Goal: Task Accomplishment & Management: Use online tool/utility

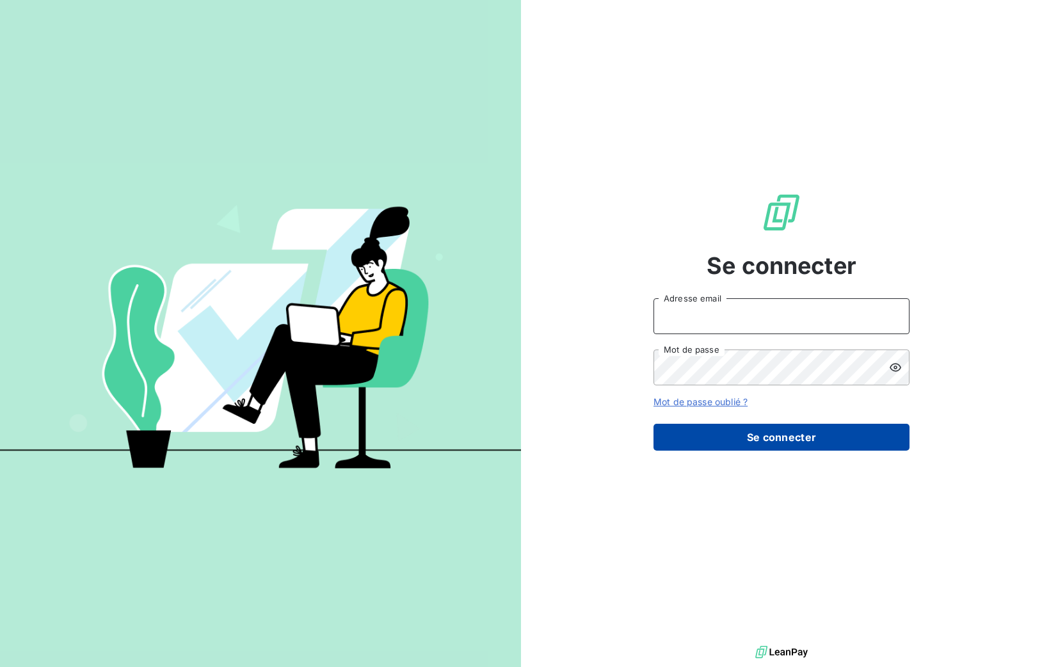
type input "[PERSON_NAME][EMAIL_ADDRESS][DOMAIN_NAME]"
click at [720, 439] on button "Se connecter" at bounding box center [782, 437] width 256 height 27
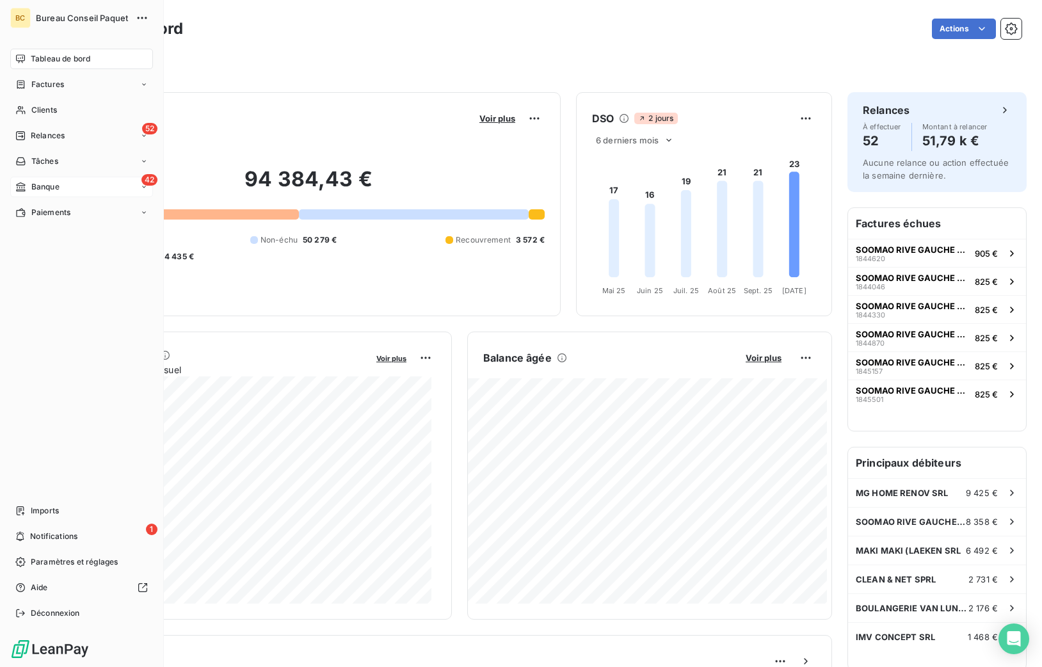
click at [41, 185] on span "Banque" at bounding box center [45, 187] width 28 height 12
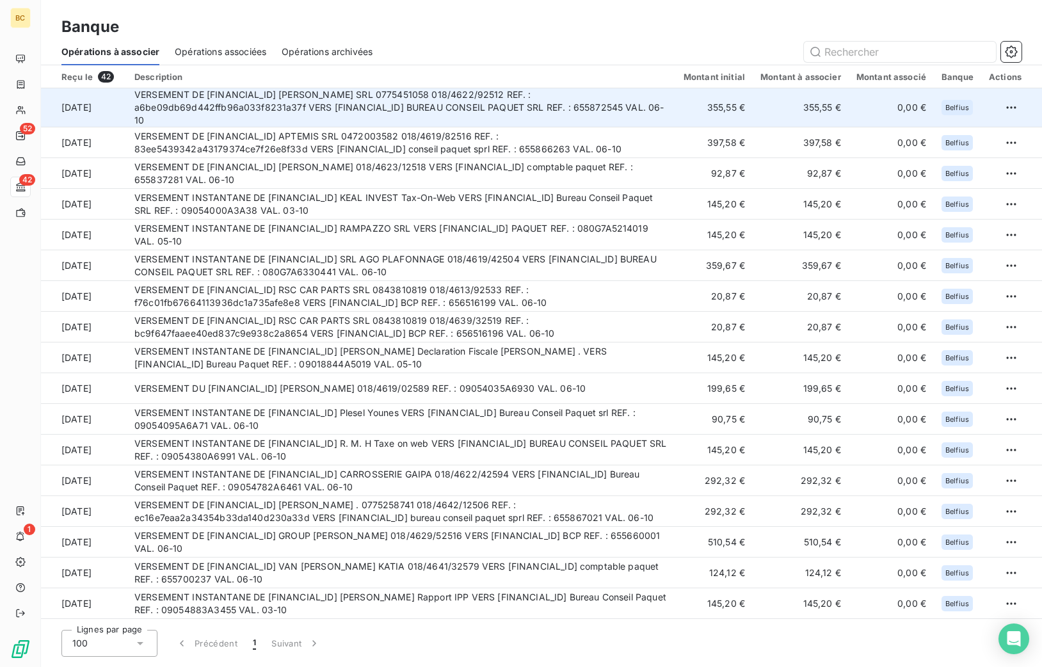
click at [487, 99] on td "VERSEMENT DE [FINANCIAL_ID] [PERSON_NAME] SRL 0775451058 018/4622/92512 REF. : …" at bounding box center [401, 107] width 549 height 39
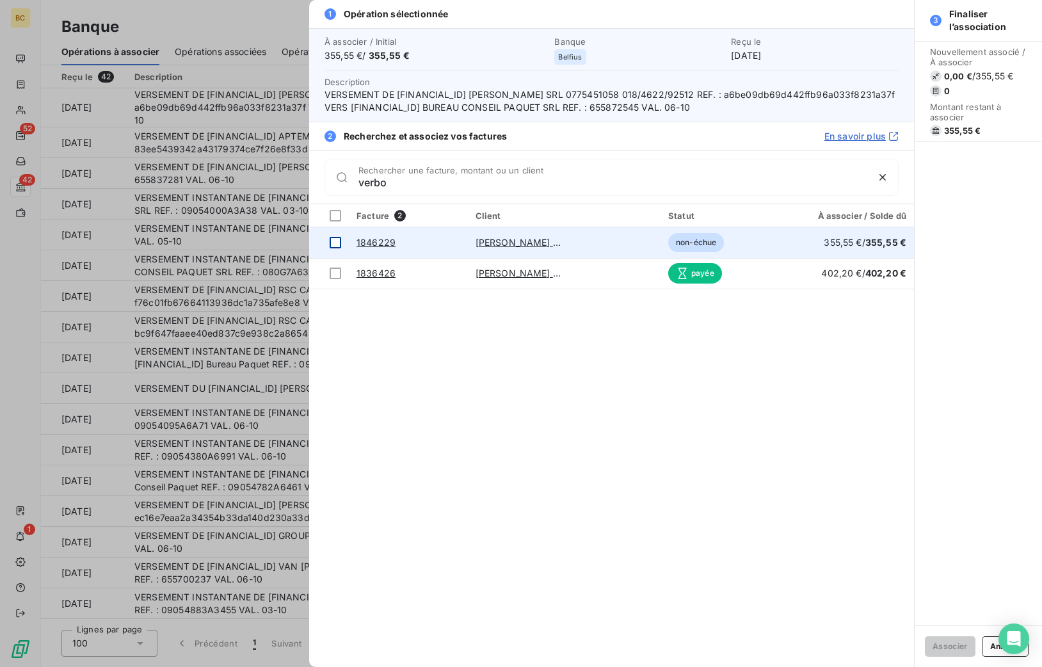
type input "verbo"
click at [339, 243] on div at bounding box center [336, 243] width 12 height 12
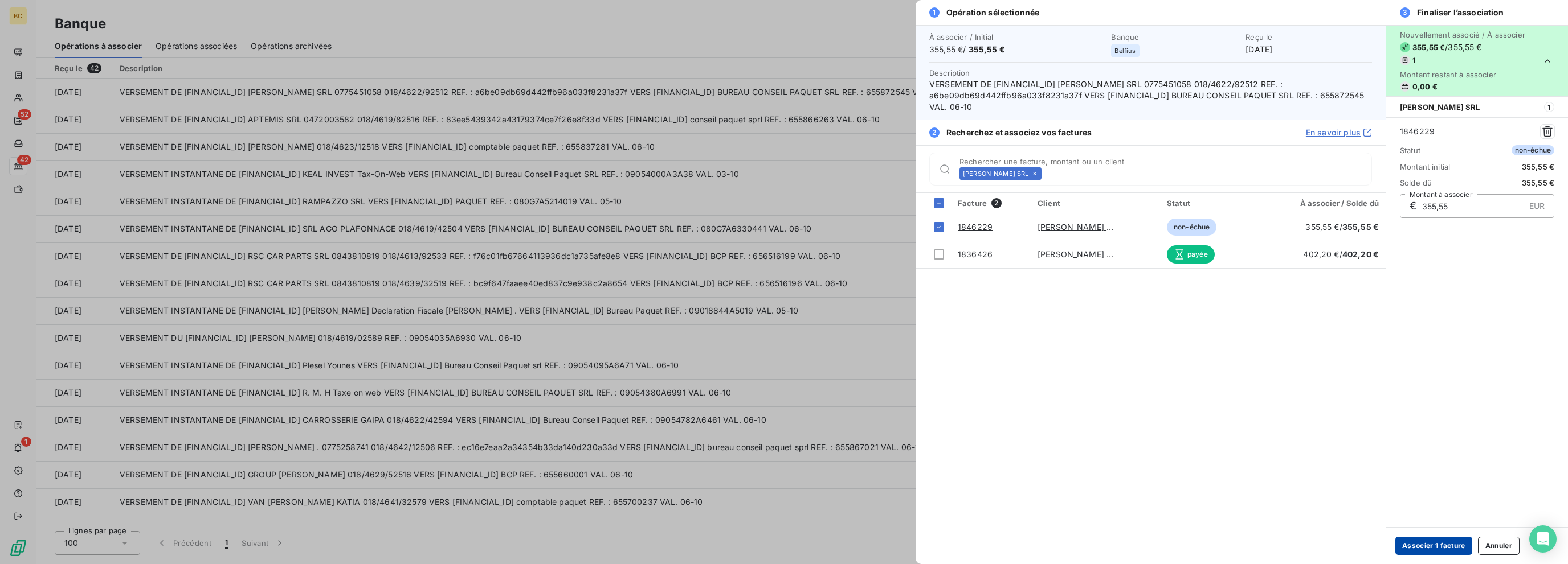
click at [927, 544] on button "Associer 1 facture" at bounding box center [1434, 546] width 77 height 18
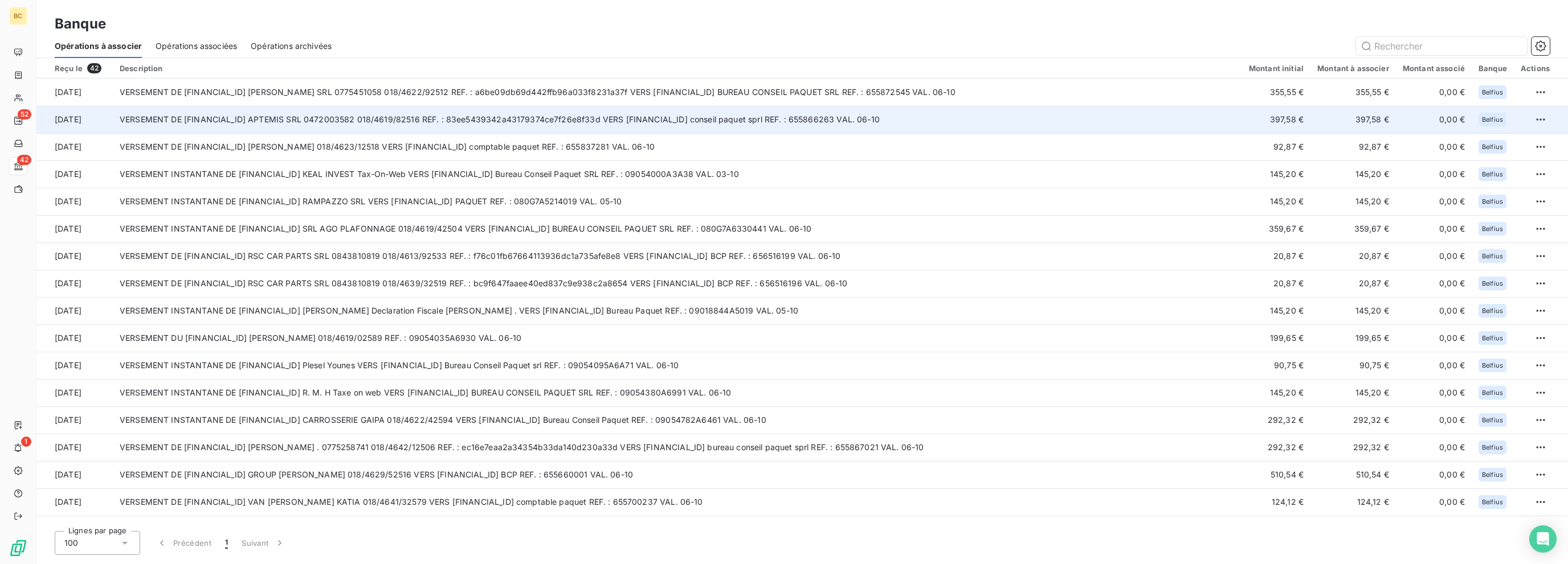
click at [523, 117] on td "VERSEMENT DE [FINANCIAL_ID] APTEMIS SRL 0472003582 018/4619/82516 REF. : 83ee54…" at bounding box center [677, 119] width 1129 height 28
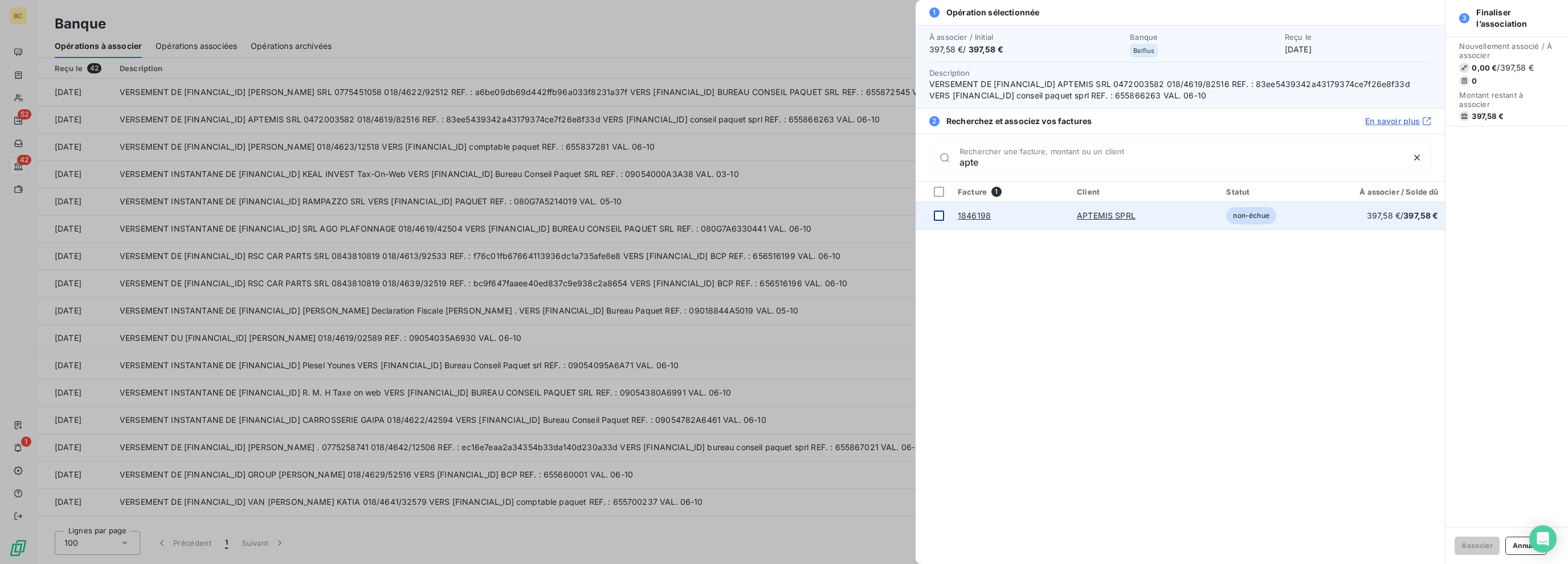
type input "apte"
click at [927, 214] on div at bounding box center [939, 216] width 11 height 11
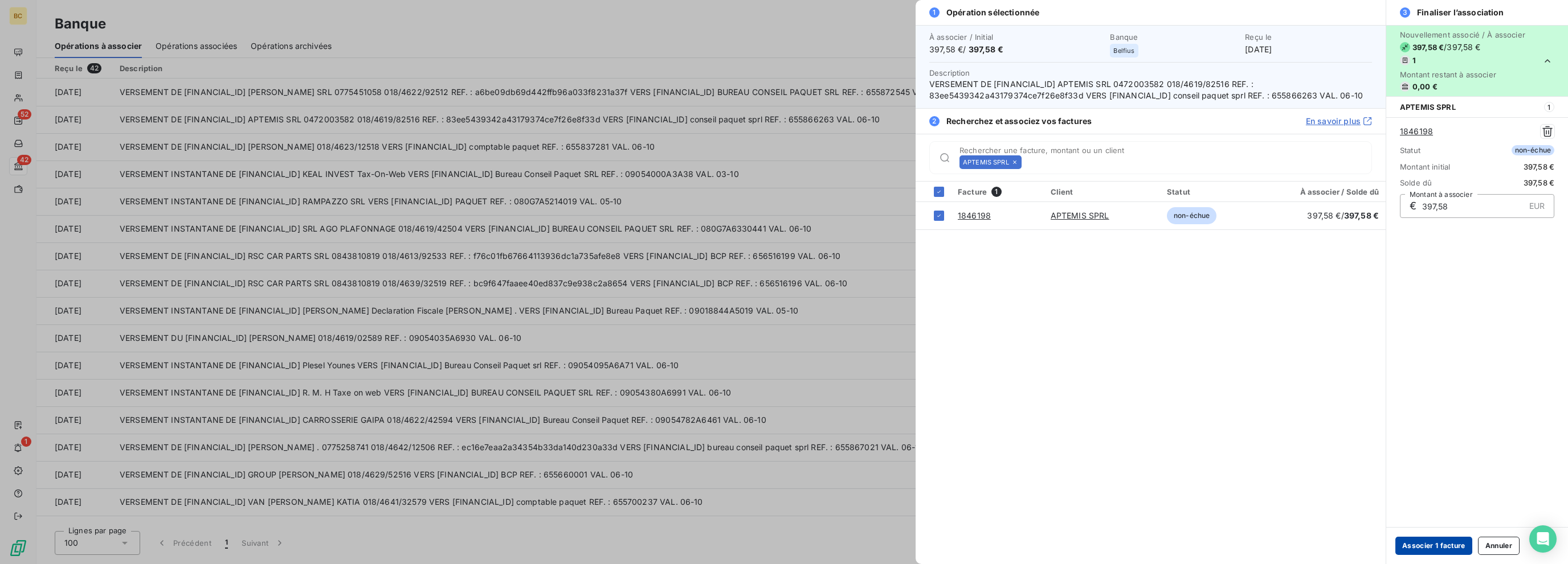
click at [927, 548] on button "Associer 1 facture" at bounding box center [1434, 546] width 77 height 18
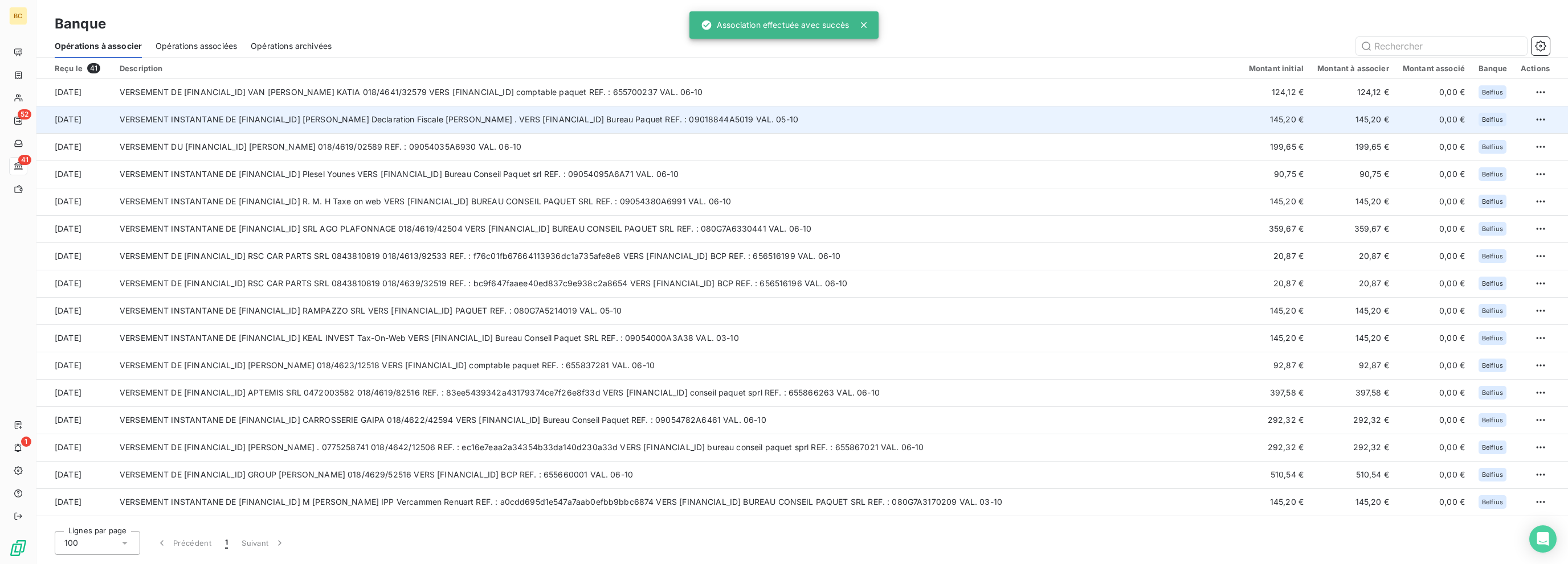
click at [456, 127] on td "VERSEMENT INSTANTANE DE [FINANCIAL_ID] [PERSON_NAME] Declaration Fiscale [PERSO…" at bounding box center [677, 119] width 1129 height 28
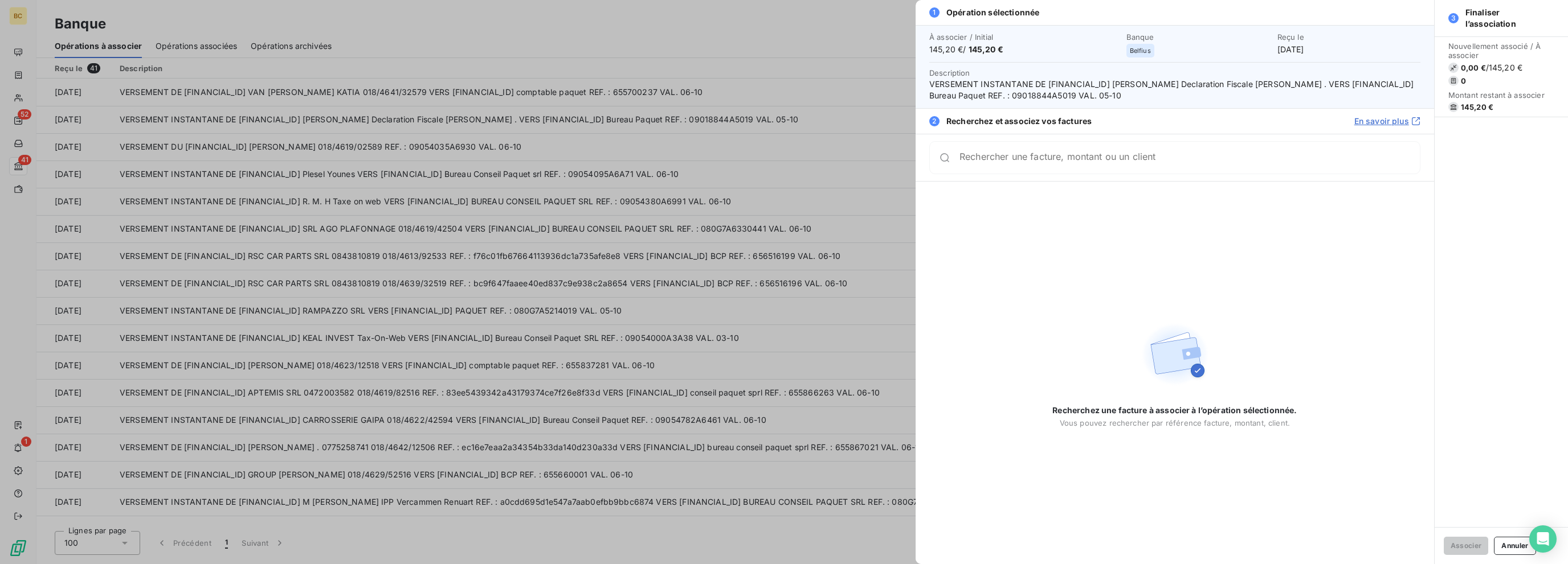
click at [665, 320] on div at bounding box center [784, 282] width 1568 height 564
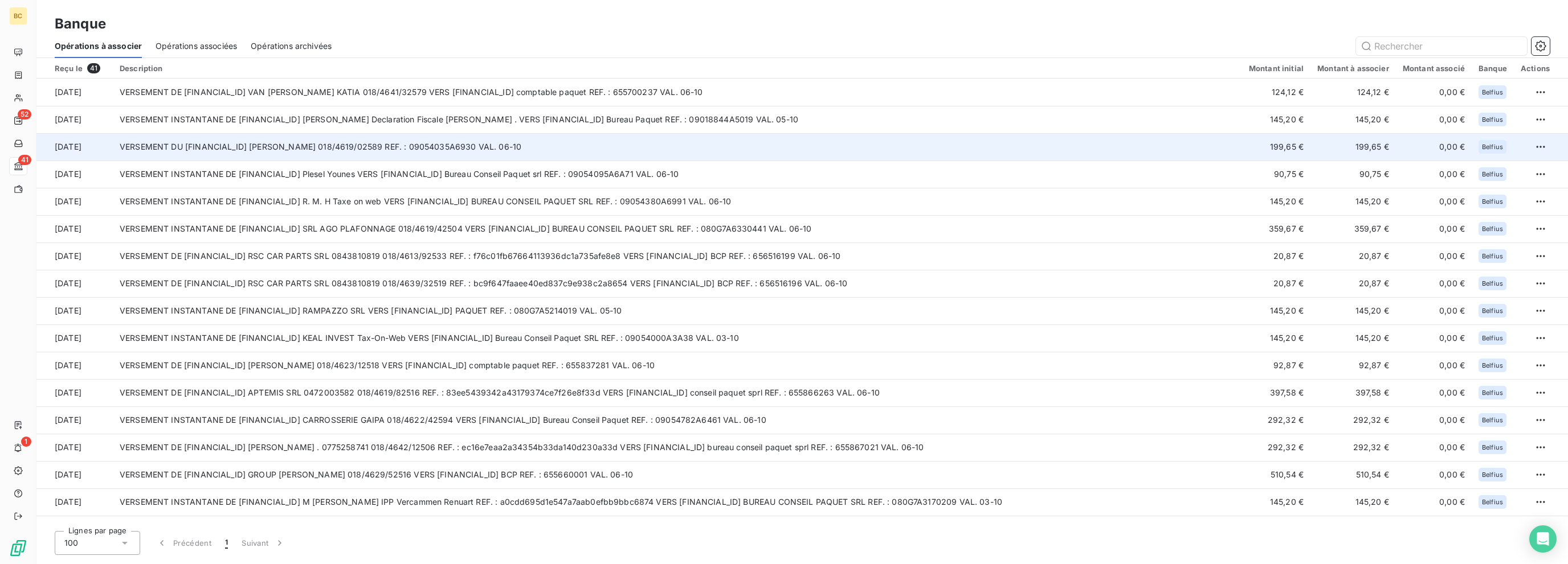
click at [472, 154] on td "VERSEMENT DU [FINANCIAL_ID] [PERSON_NAME] 018/4619/02589 REF. : 09054035A6930 V…" at bounding box center [677, 147] width 1129 height 28
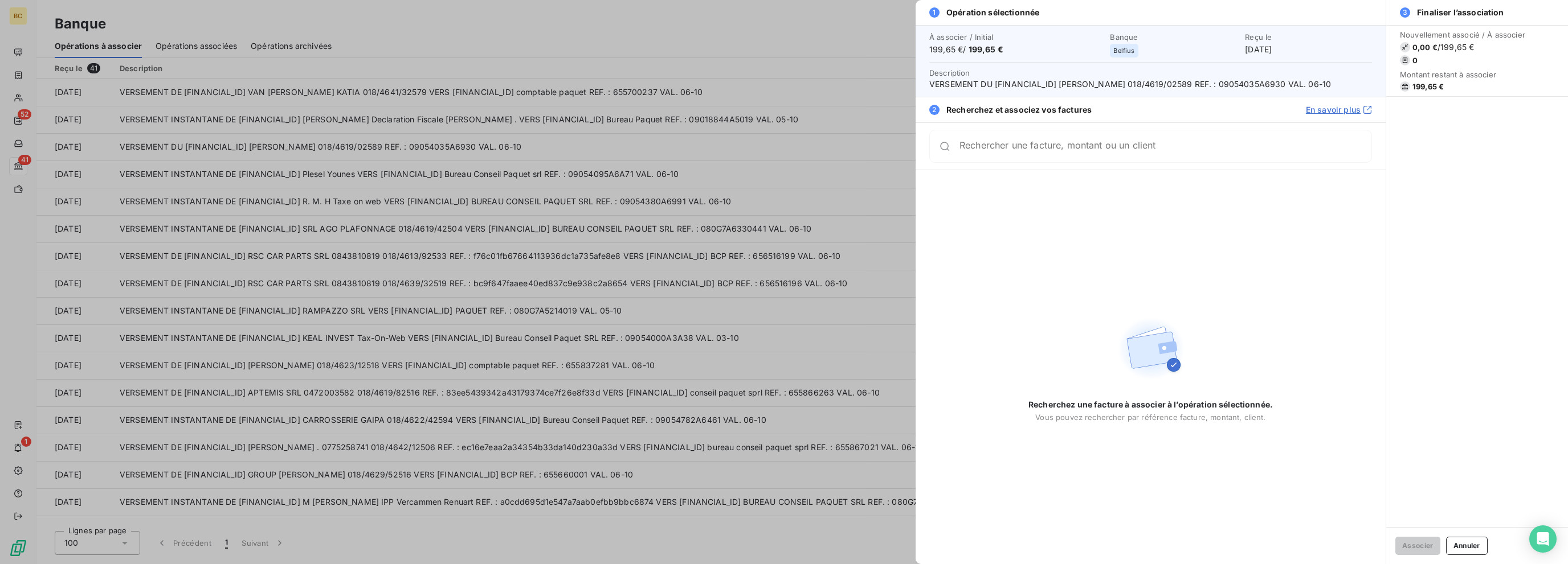
click at [470, 173] on div at bounding box center [784, 282] width 1568 height 564
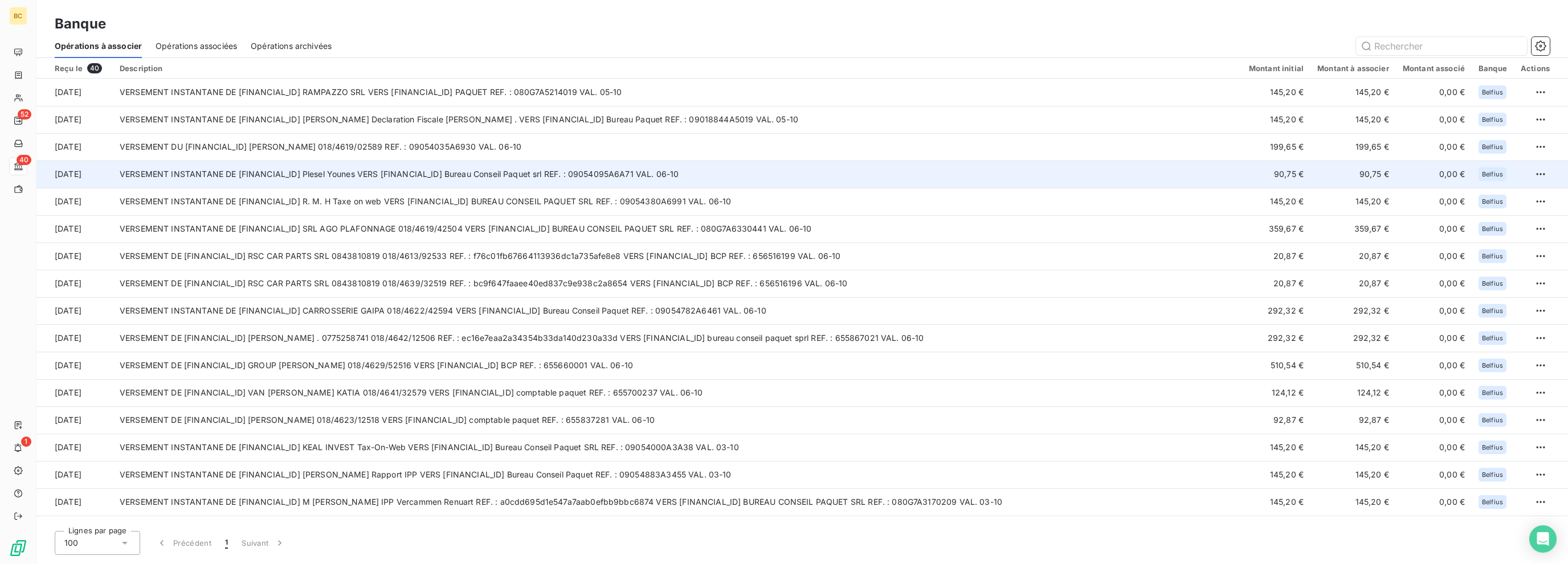
click at [425, 167] on td "VERSEMENT INSTANTANE DE [FINANCIAL_ID] Plesel Younes VERS [FINANCIAL_ID] Bureau…" at bounding box center [677, 174] width 1129 height 28
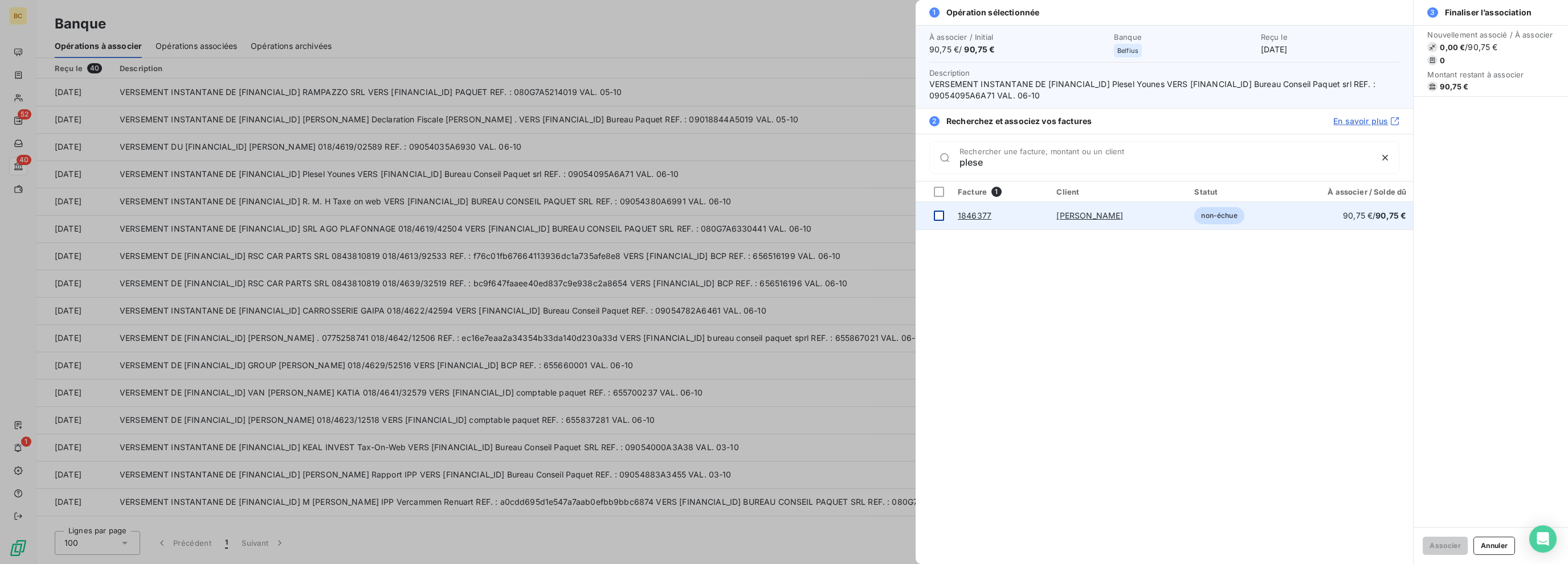
type input "plese"
click at [927, 217] on div at bounding box center [939, 216] width 11 height 11
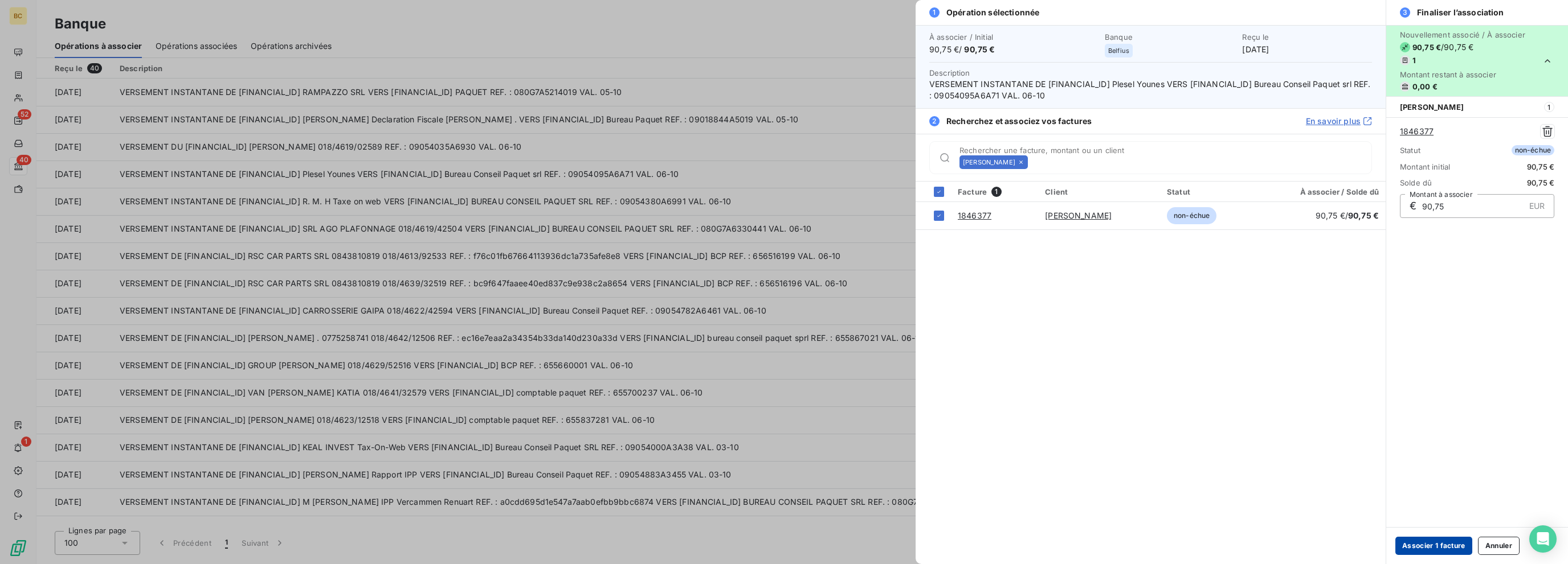
click at [927, 543] on button "Associer 1 facture" at bounding box center [1434, 546] width 77 height 18
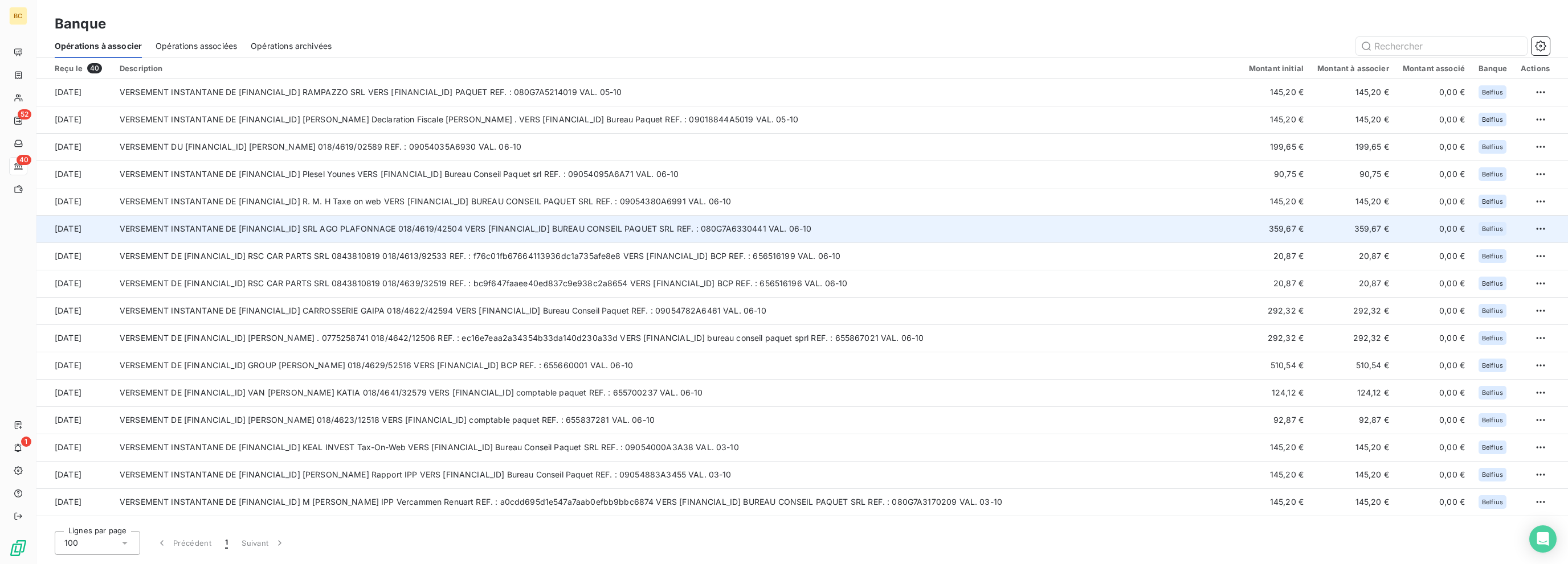
click at [512, 227] on td "VERSEMENT INSTANTANE DE [FINANCIAL_ID] SRL AGO PLAFONNAGE 018/4619/42504 VERS […" at bounding box center [677, 229] width 1129 height 28
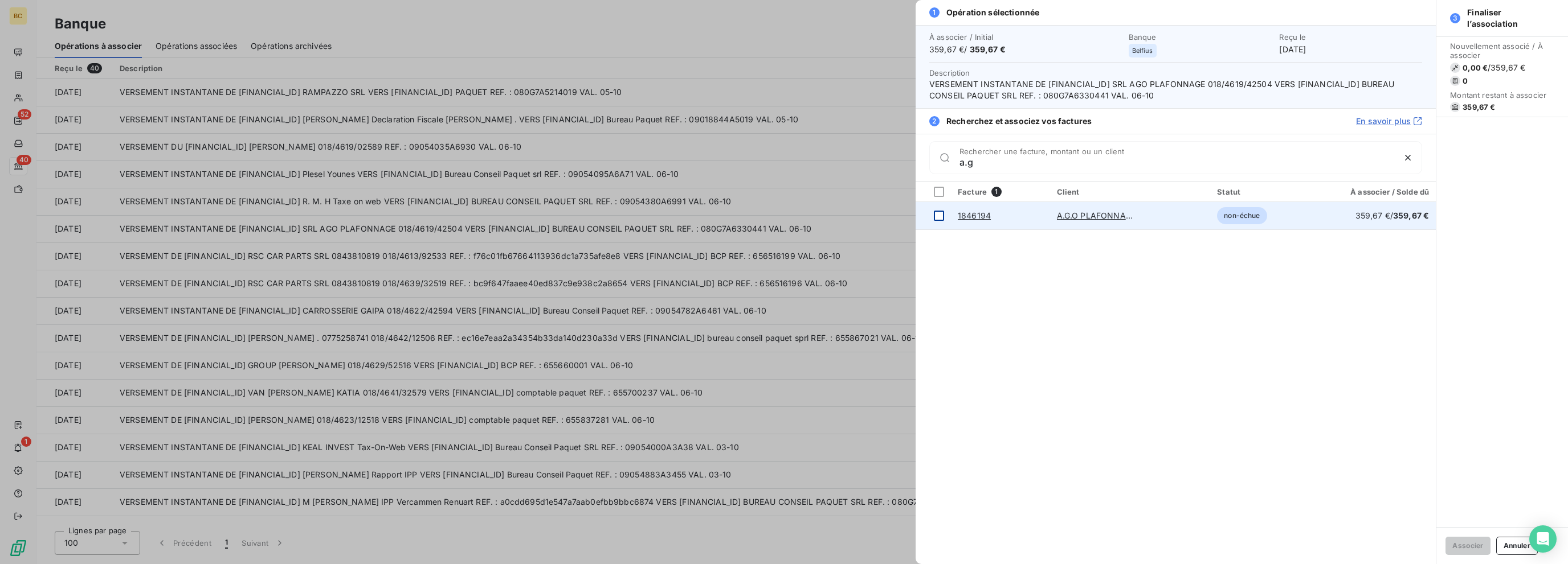
type input "a.g"
click at [927, 214] on div at bounding box center [939, 216] width 11 height 11
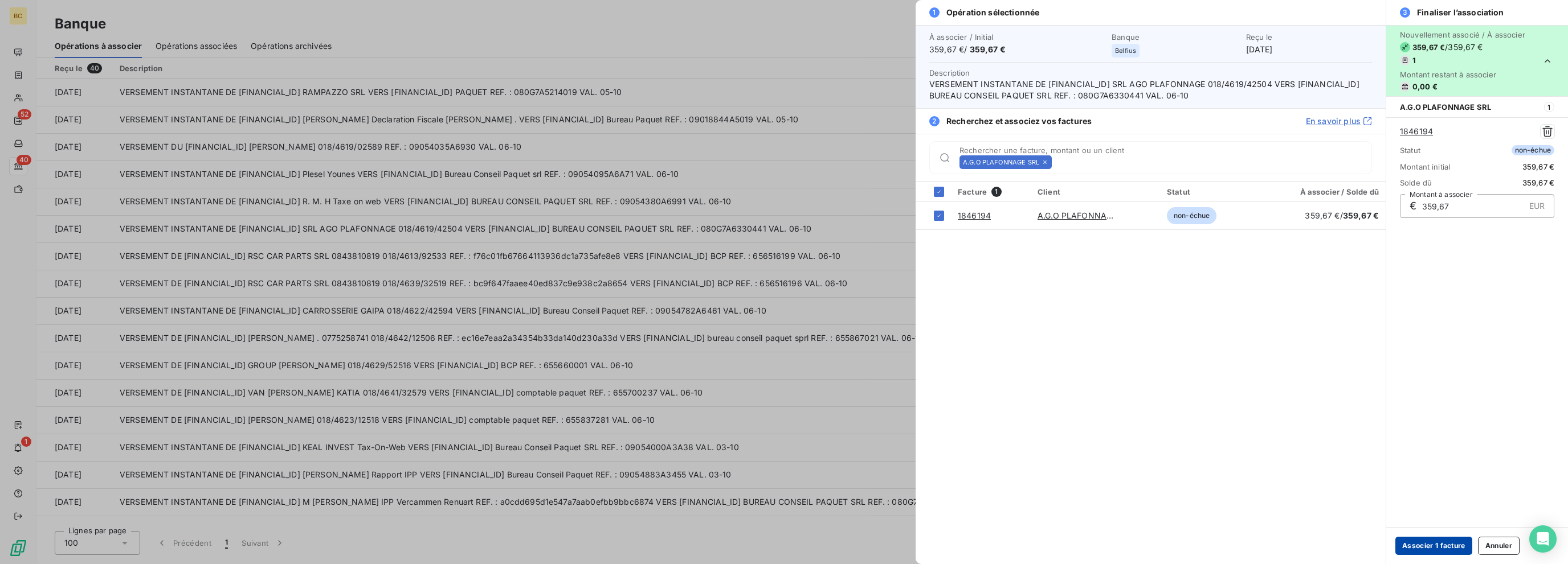
click at [927, 542] on button "Associer 1 facture" at bounding box center [1434, 546] width 77 height 18
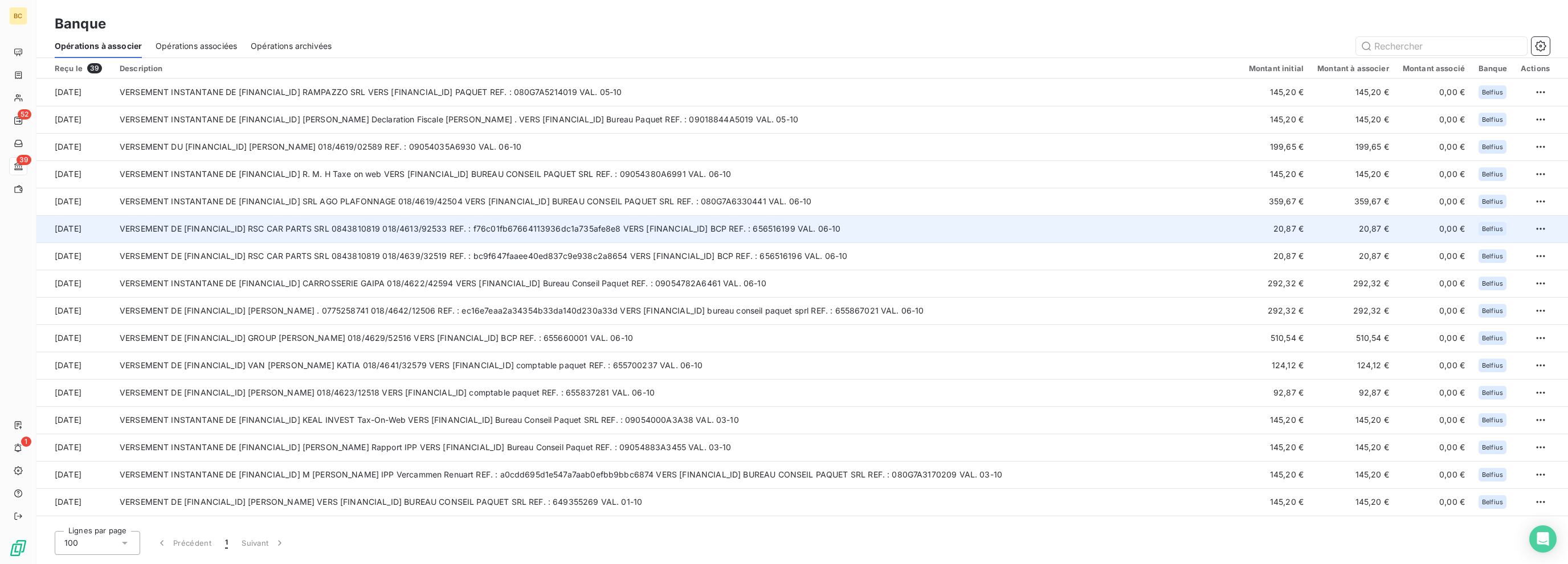
click at [498, 219] on td "VERSEMENT DE [FINANCIAL_ID] RSC CAR PARTS SRL 0843810819 018/4613/92533 REF. : …" at bounding box center [677, 229] width 1129 height 28
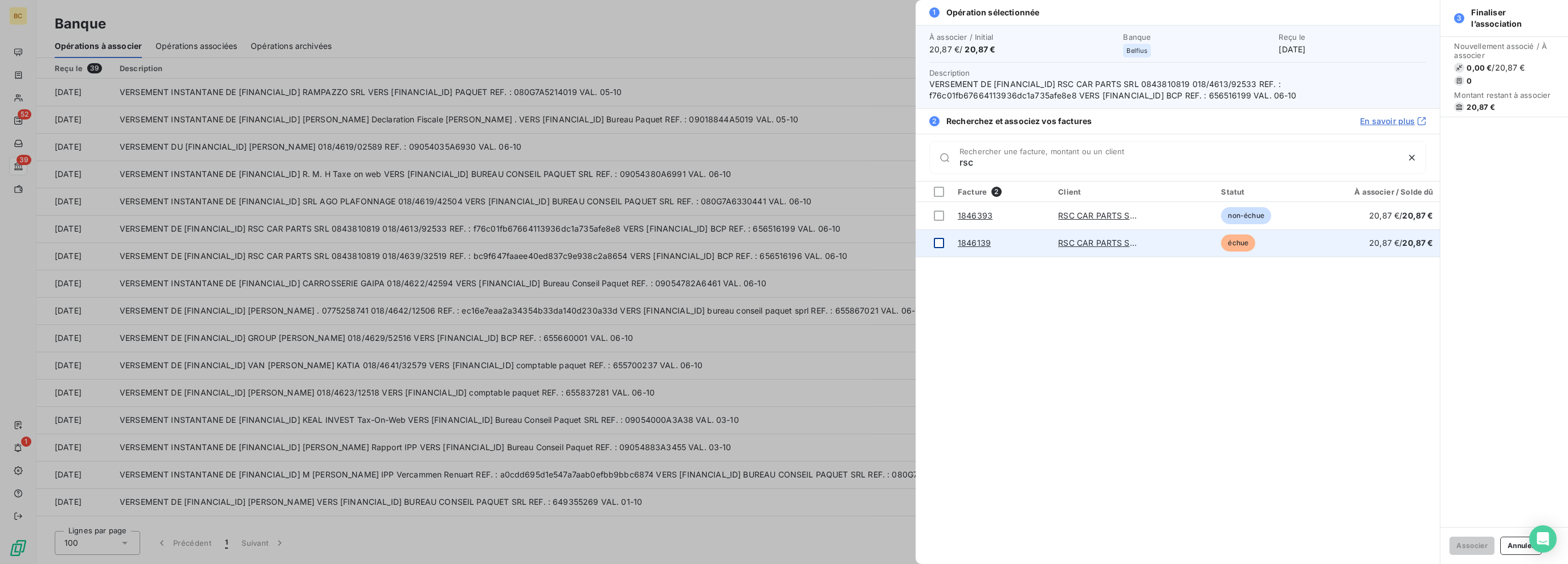
type input "rsc"
click at [927, 241] on div at bounding box center [939, 244] width 11 height 11
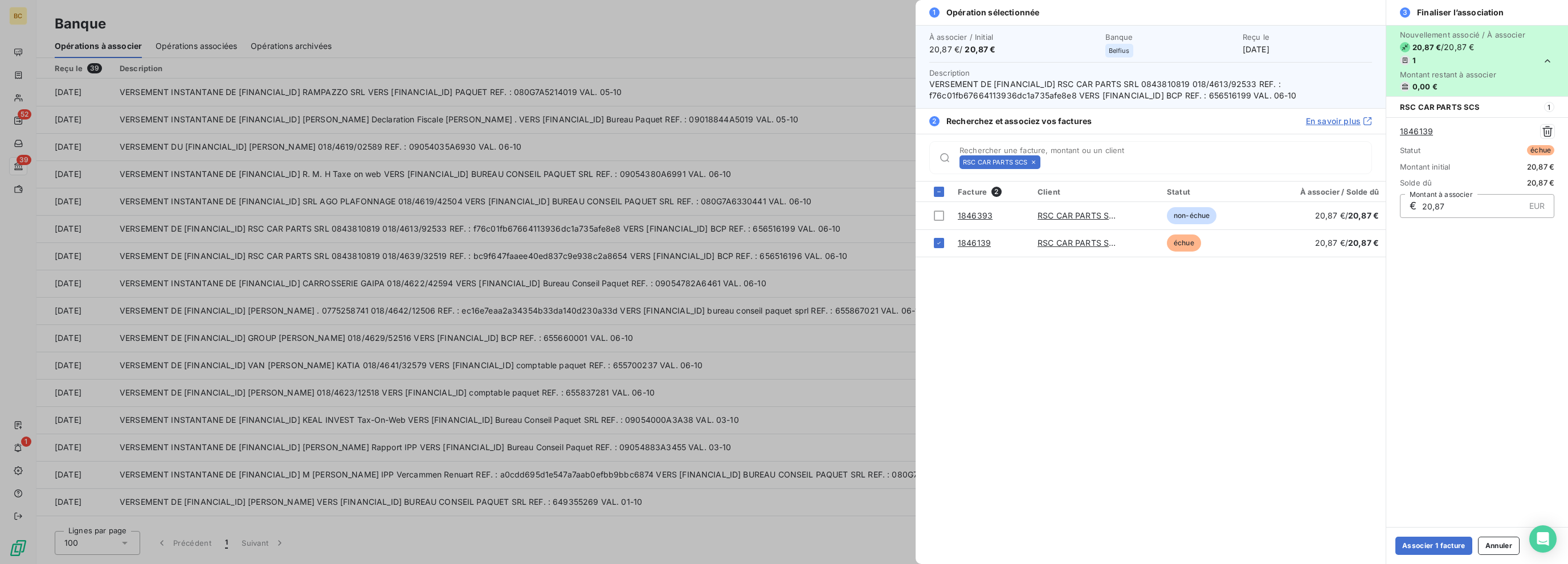
drag, startPoint x: 1424, startPoint y: 539, endPoint x: 1412, endPoint y: 525, distance: 18.4
click at [927, 538] on button "Associer 1 facture" at bounding box center [1434, 546] width 77 height 18
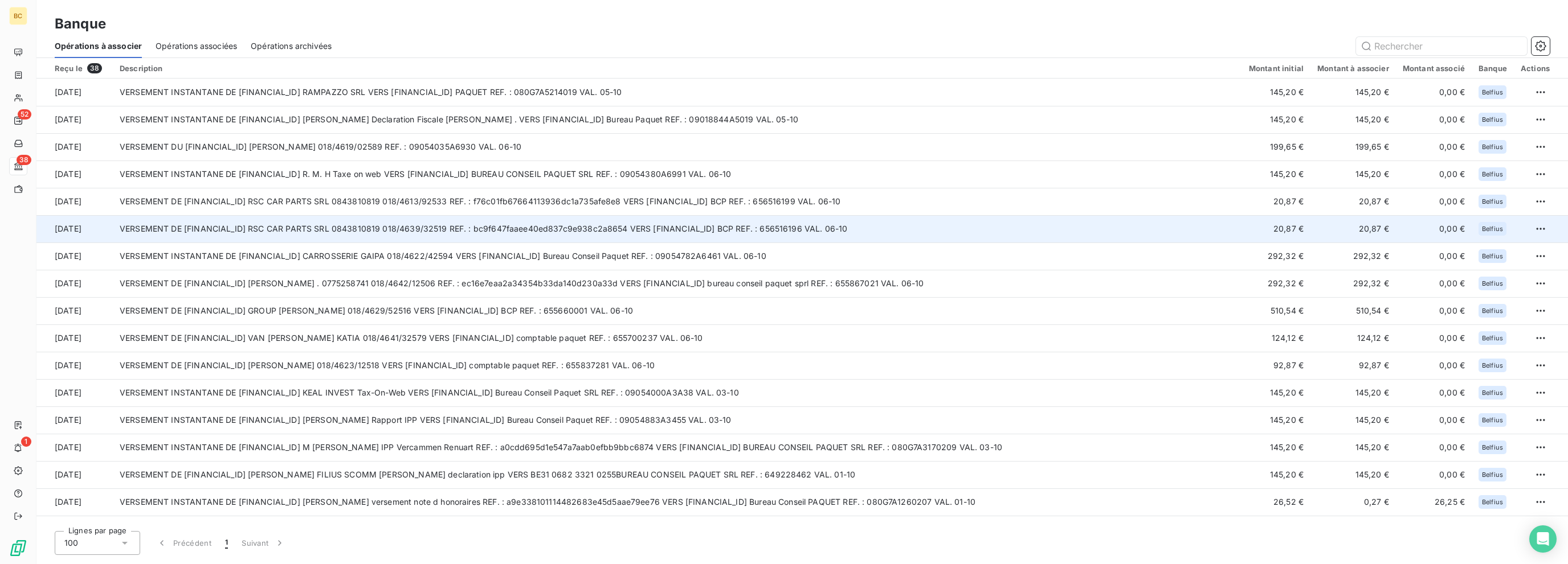
click at [498, 227] on td "VERSEMENT DE [FINANCIAL_ID] RSC CAR PARTS SRL 0843810819 018/4639/32519 REF. : …" at bounding box center [677, 229] width 1129 height 28
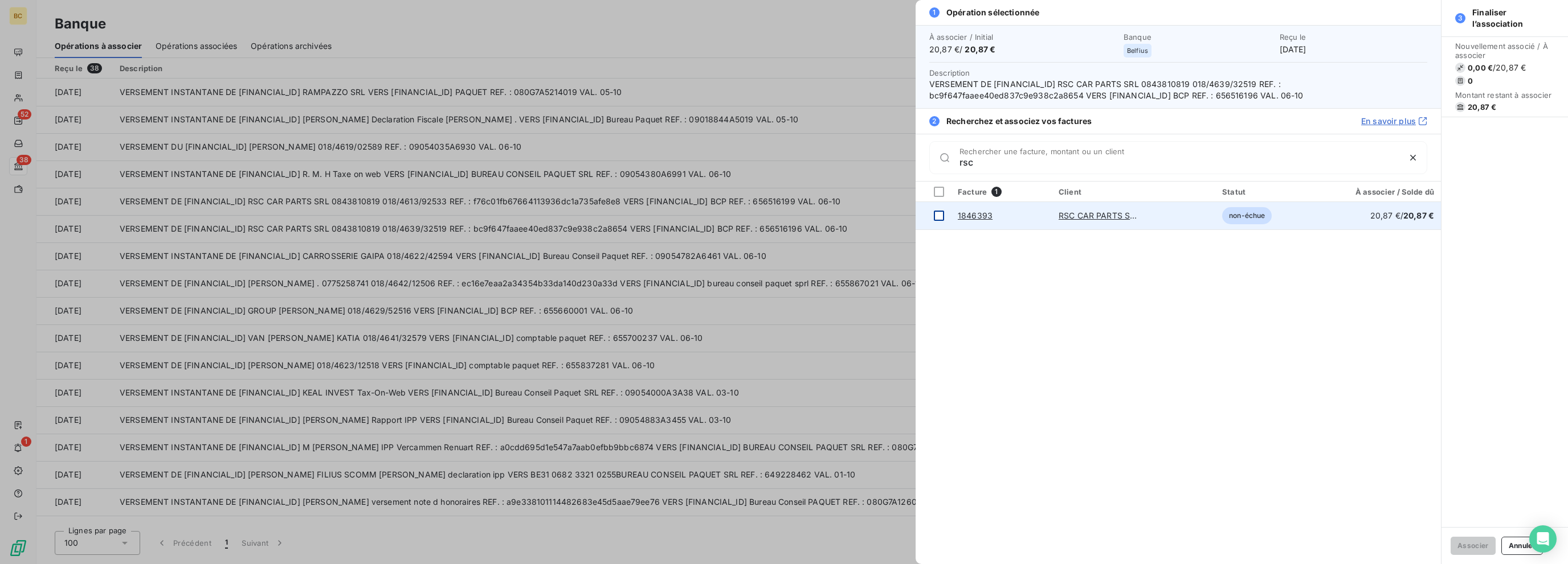
type input "rsc"
click at [927, 218] on div at bounding box center [939, 216] width 11 height 11
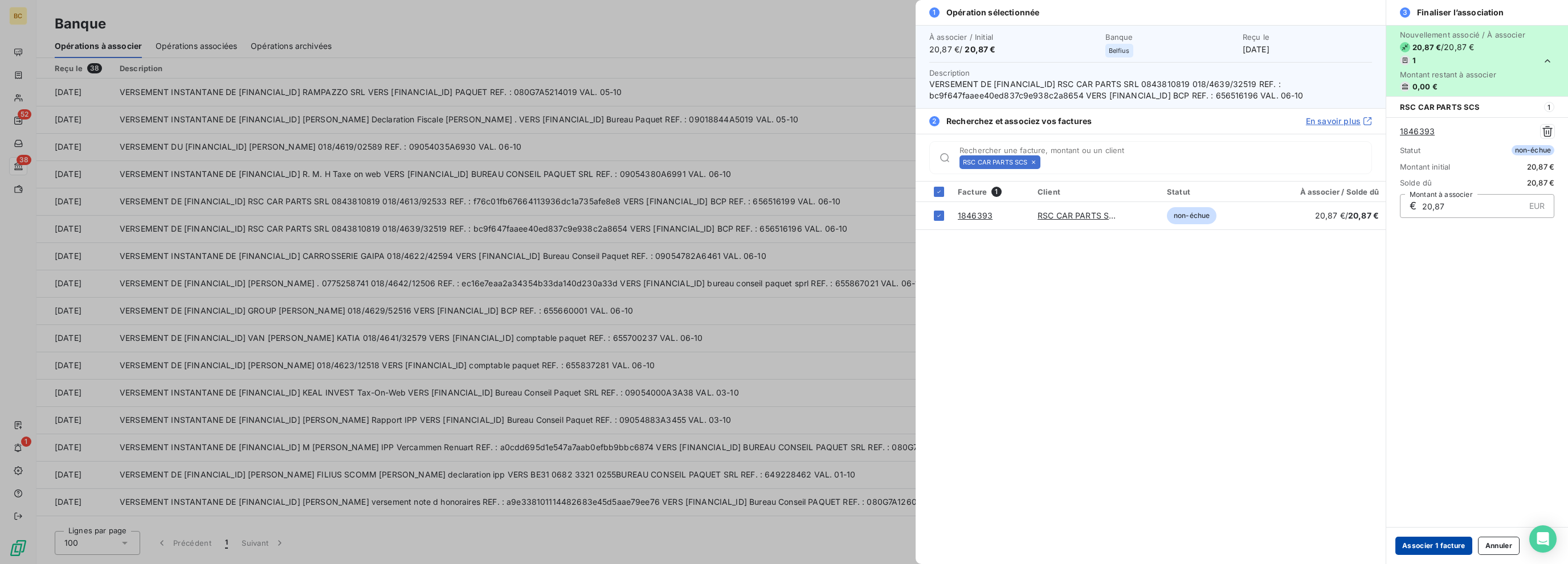
click at [927, 541] on button "Associer 1 facture" at bounding box center [1434, 546] width 77 height 18
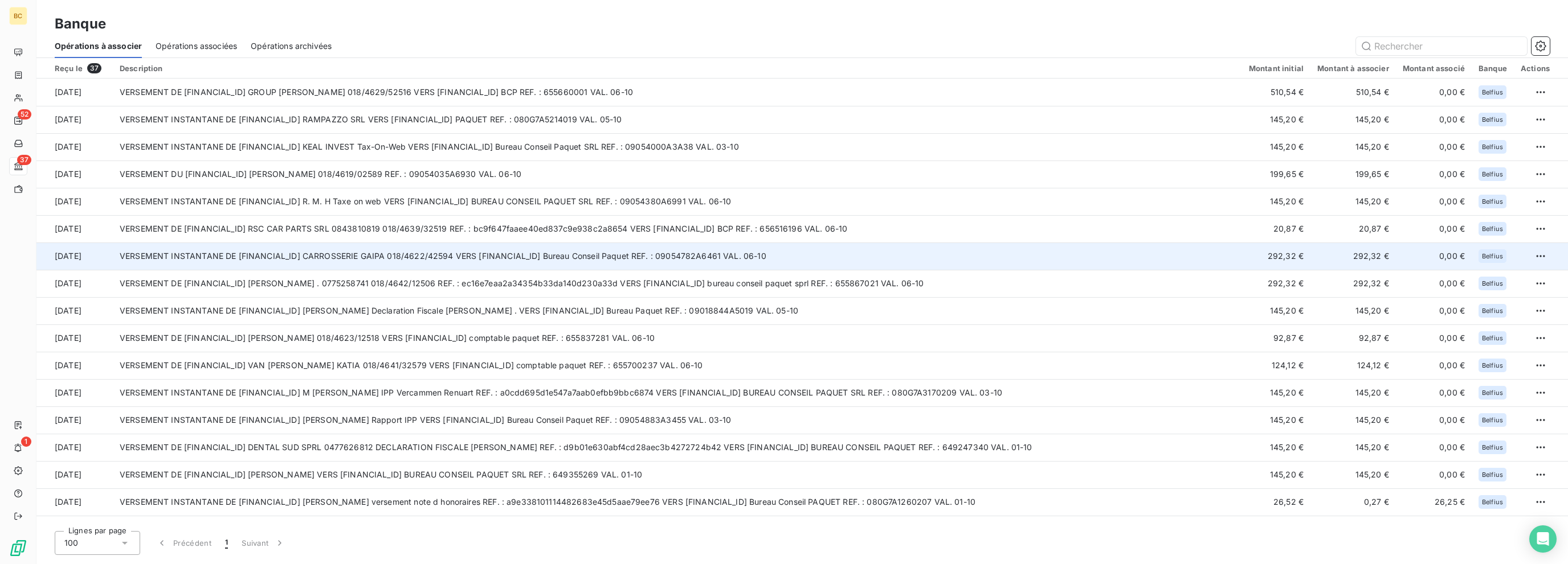
click at [408, 252] on td "VERSEMENT INSTANTANE DE [FINANCIAL_ID] CARROSSERIE GAIPA 018/4622/42594 VERS [F…" at bounding box center [677, 256] width 1129 height 28
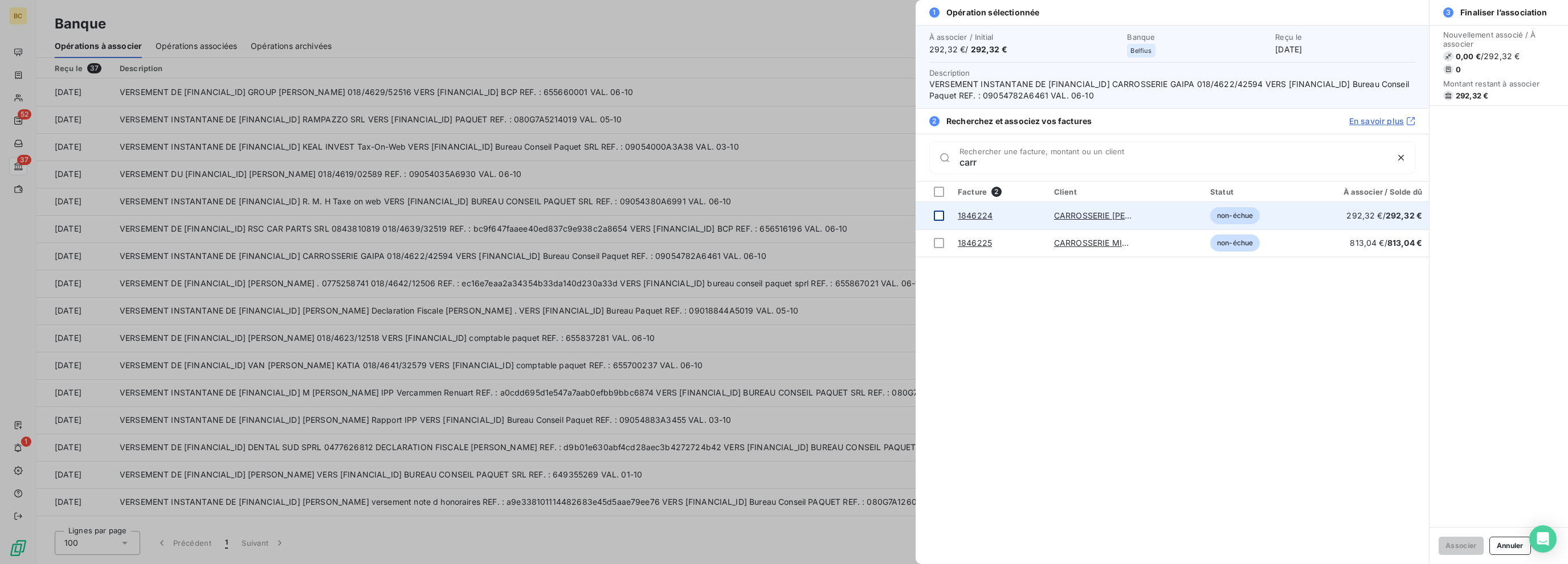
type input "carr"
click at [927, 214] on div at bounding box center [939, 216] width 11 height 11
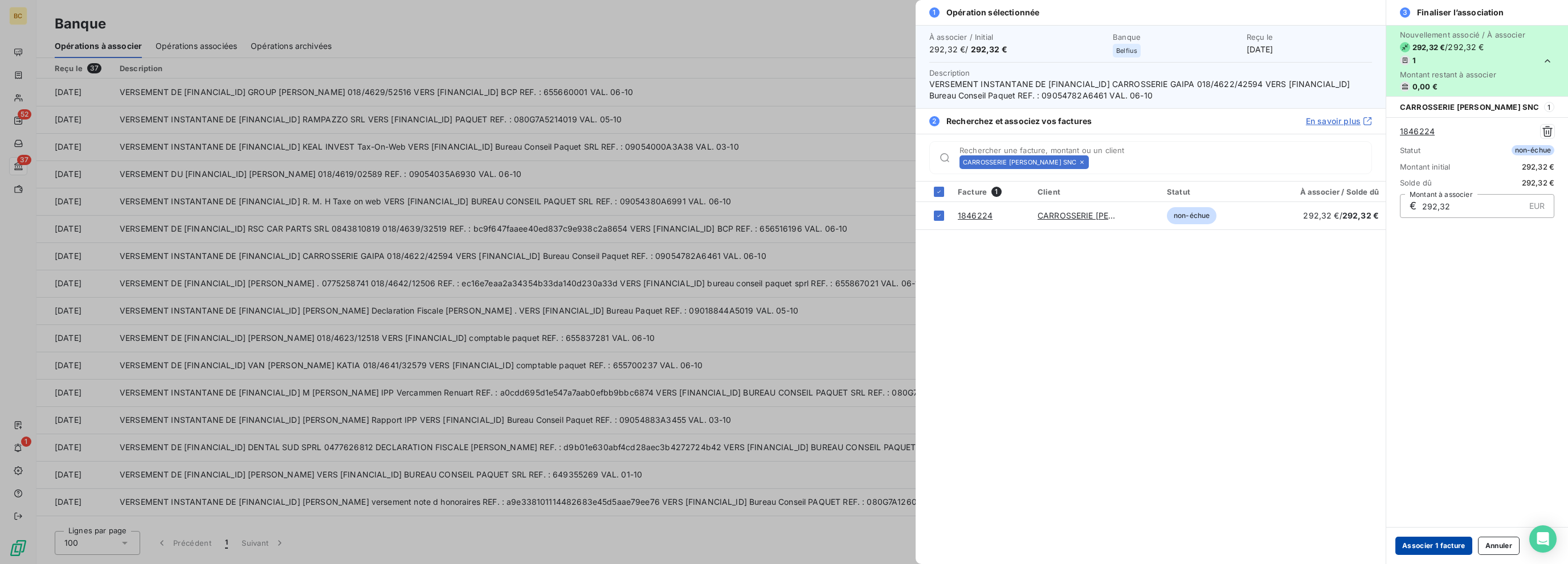
click at [927, 542] on button "Associer 1 facture" at bounding box center [1434, 546] width 77 height 18
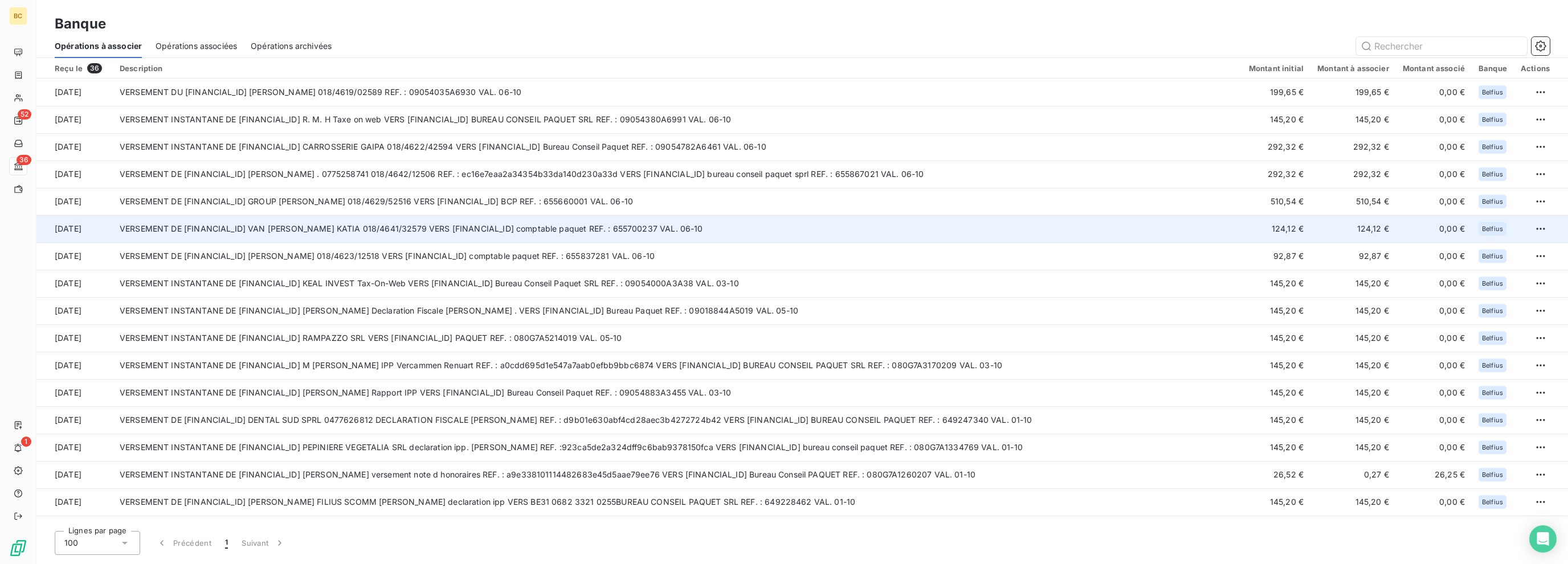
click at [393, 224] on td "VERSEMENT DE [FINANCIAL_ID] VAN [PERSON_NAME] KATIA 018/4641/32579 VERS [FINANC…" at bounding box center [677, 229] width 1129 height 28
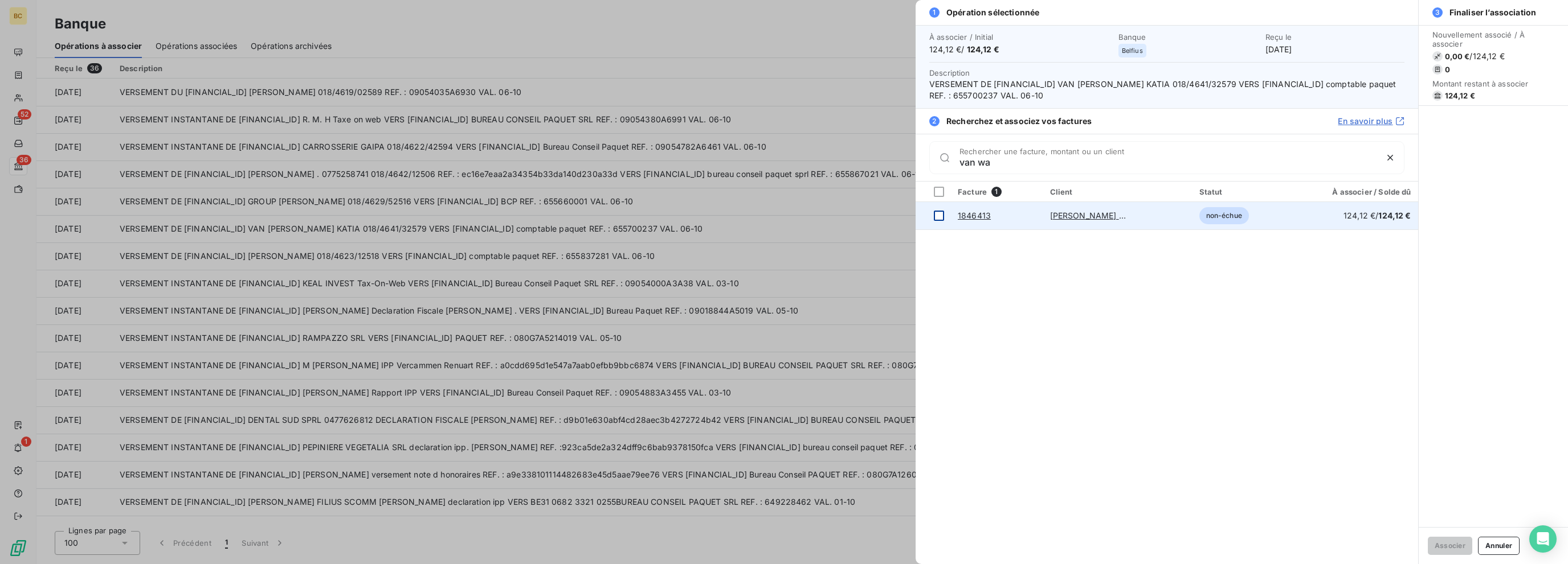
type input "van wa"
click at [927, 215] on div at bounding box center [939, 216] width 11 height 11
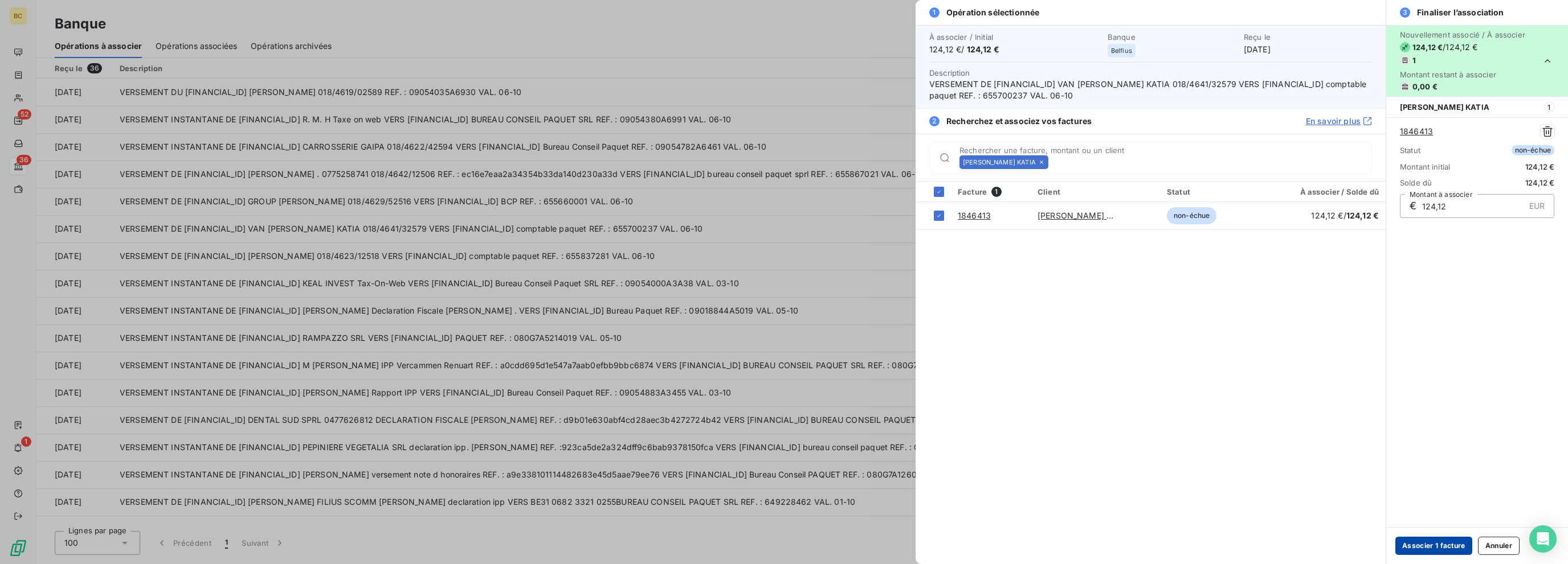
click at [927, 545] on button "Associer 1 facture" at bounding box center [1434, 546] width 77 height 18
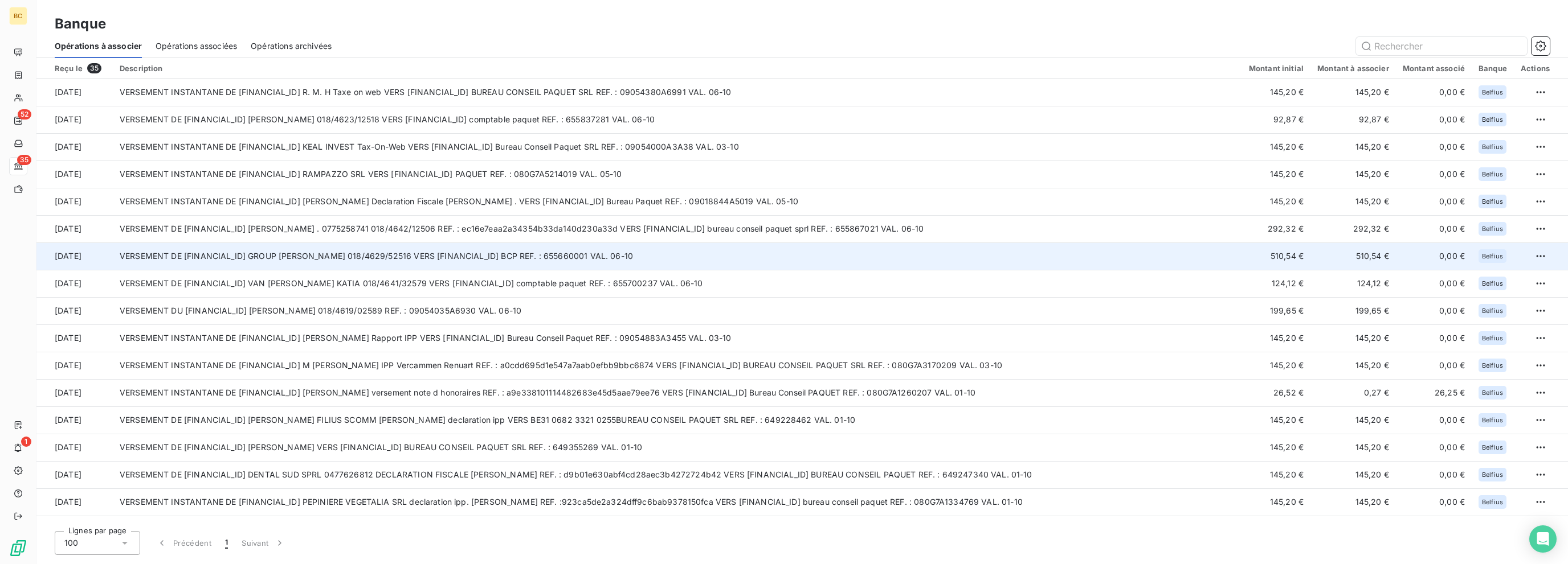
click at [454, 258] on td "VERSEMENT DE [FINANCIAL_ID] GROUP [PERSON_NAME] 018/4629/52516 VERS [FINANCIAL_…" at bounding box center [677, 256] width 1129 height 28
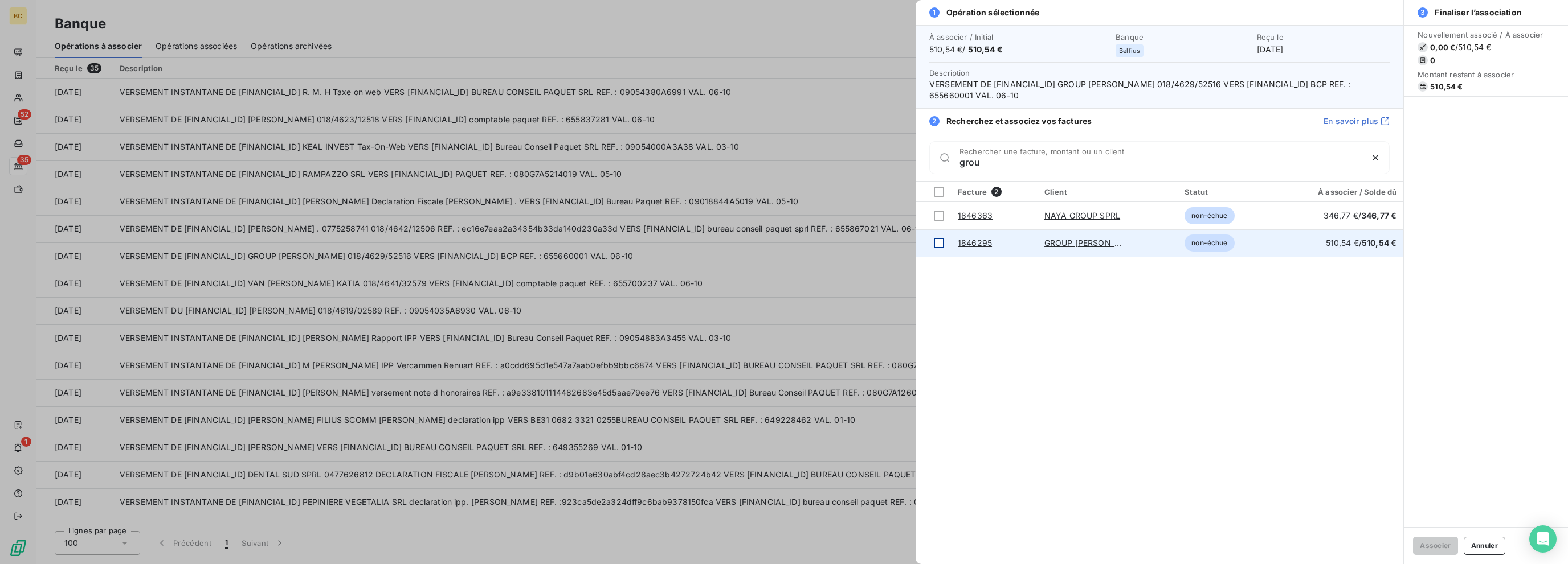
type input "grou"
click at [927, 238] on div at bounding box center [939, 244] width 11 height 11
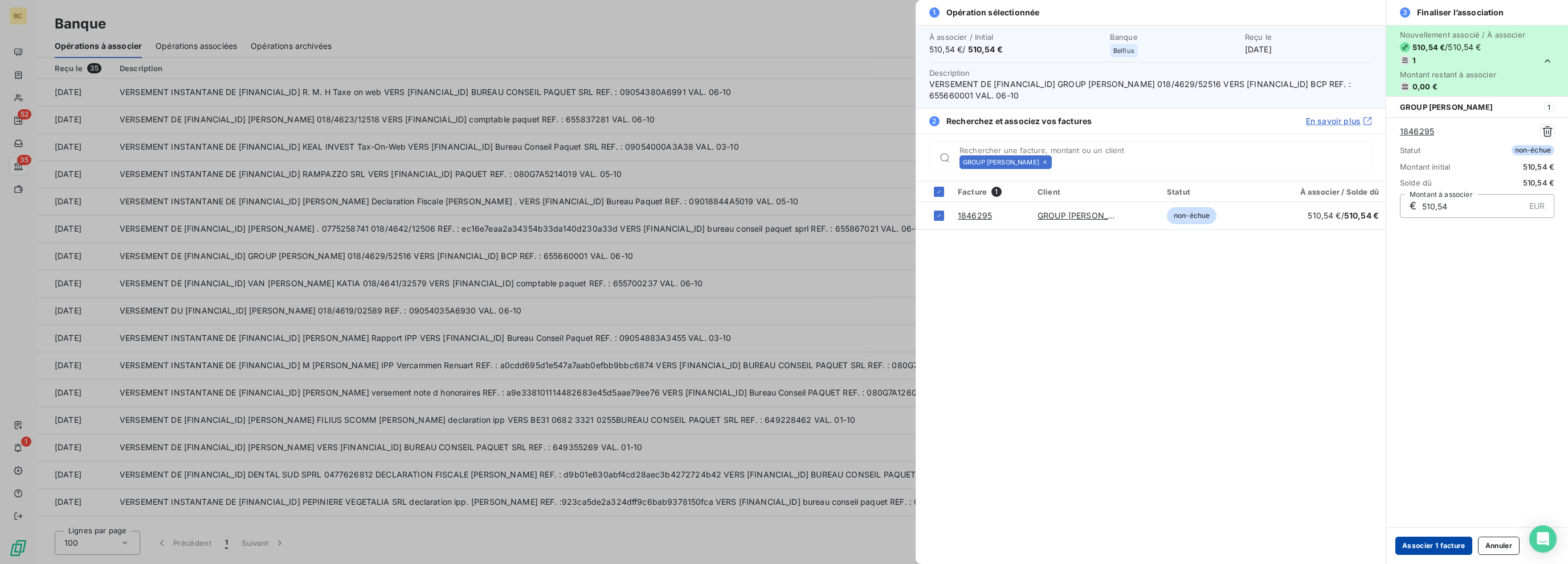
click at [927, 547] on button "Associer 1 facture" at bounding box center [1434, 546] width 77 height 18
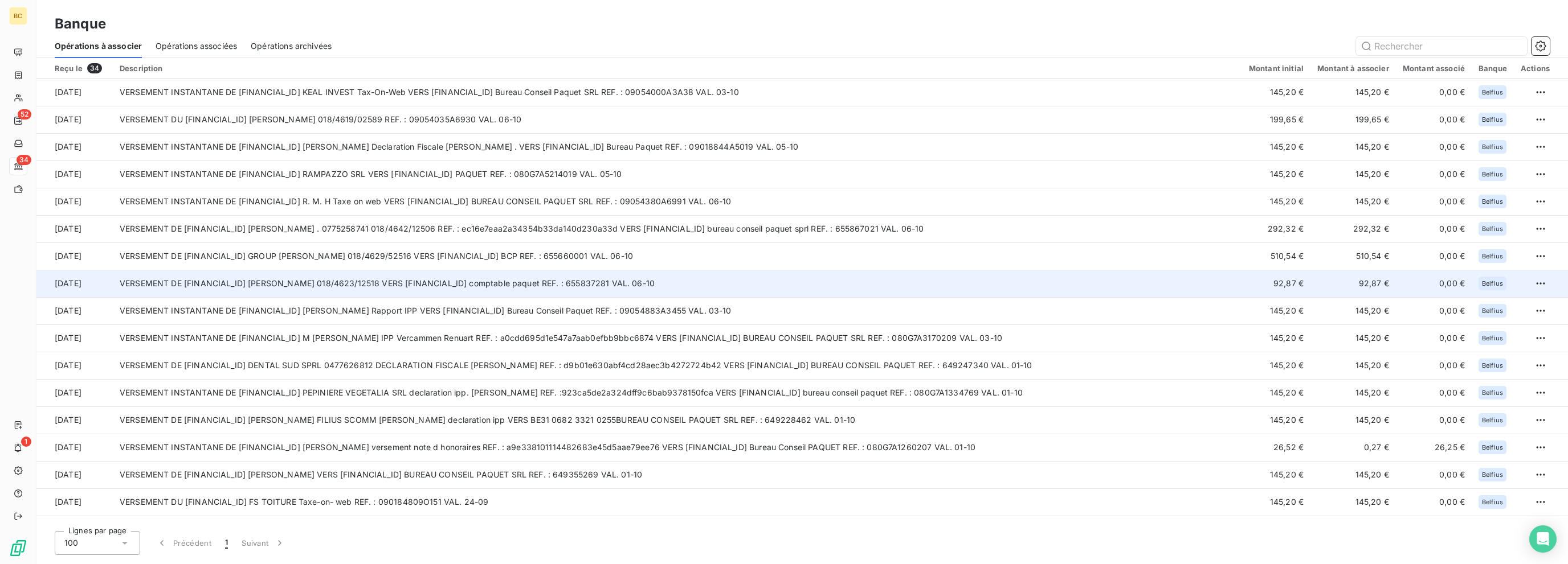
click at [511, 278] on td "VERSEMENT DE [FINANCIAL_ID] [PERSON_NAME] 018/4623/12518 VERS [FINANCIAL_ID] co…" at bounding box center [677, 283] width 1129 height 28
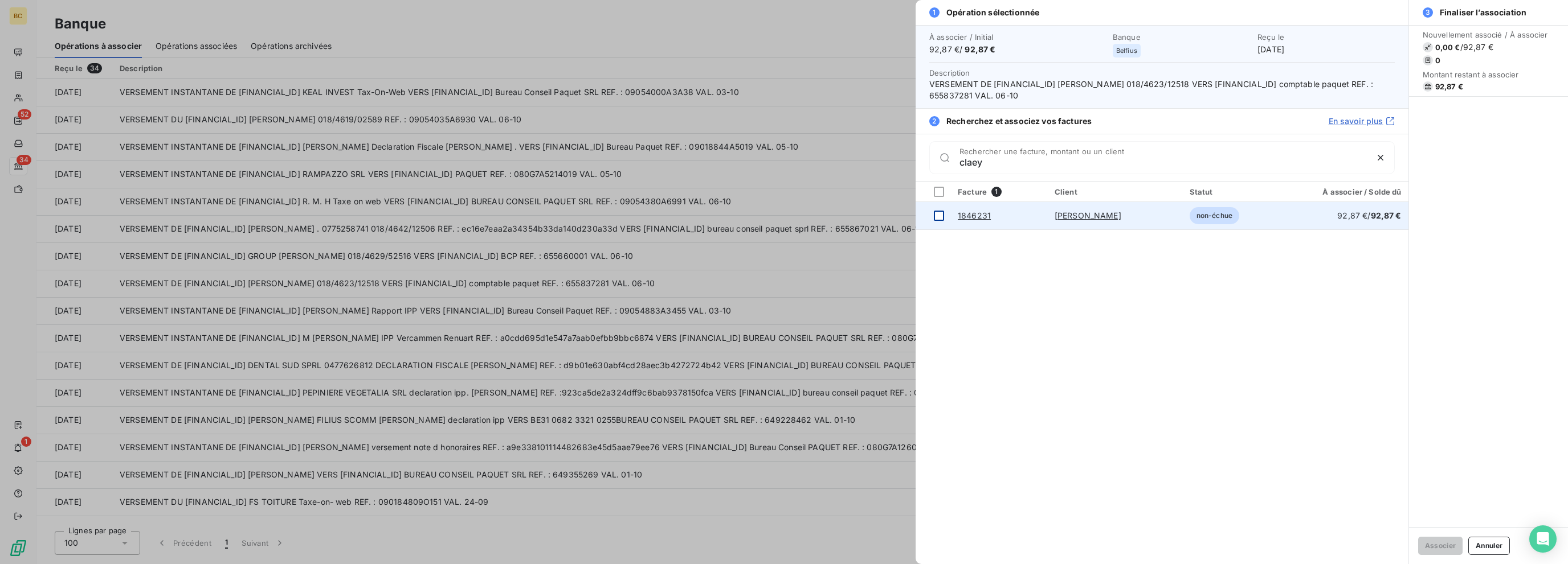
type input "claey"
click at [927, 220] on div at bounding box center [939, 216] width 11 height 11
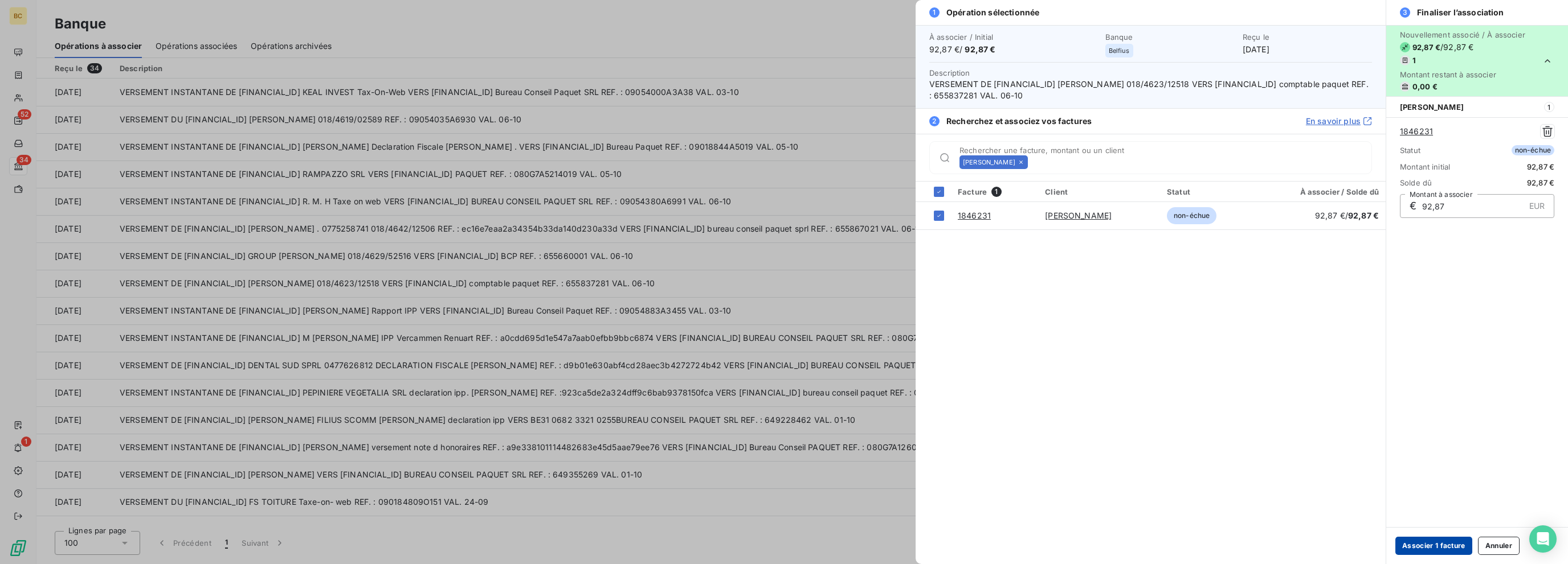
click at [927, 544] on button "Associer 1 facture" at bounding box center [1434, 546] width 77 height 18
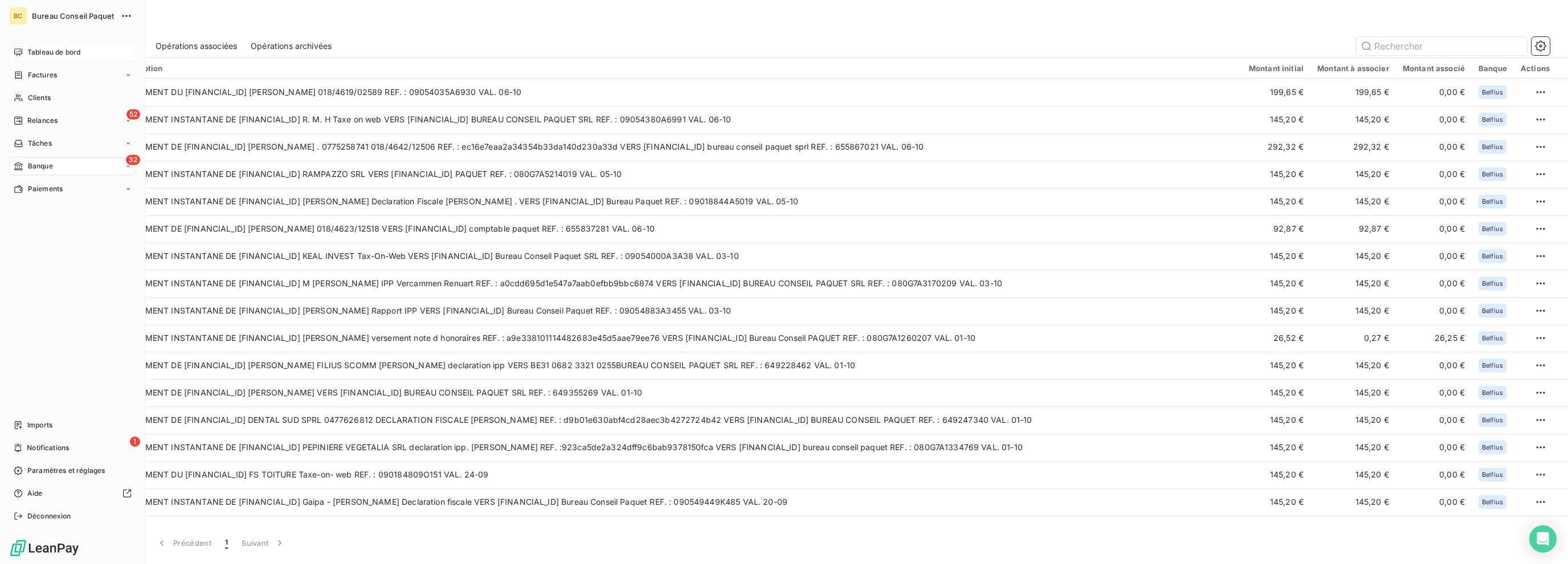
click at [40, 60] on div "Tableau de bord" at bounding box center [72, 52] width 127 height 18
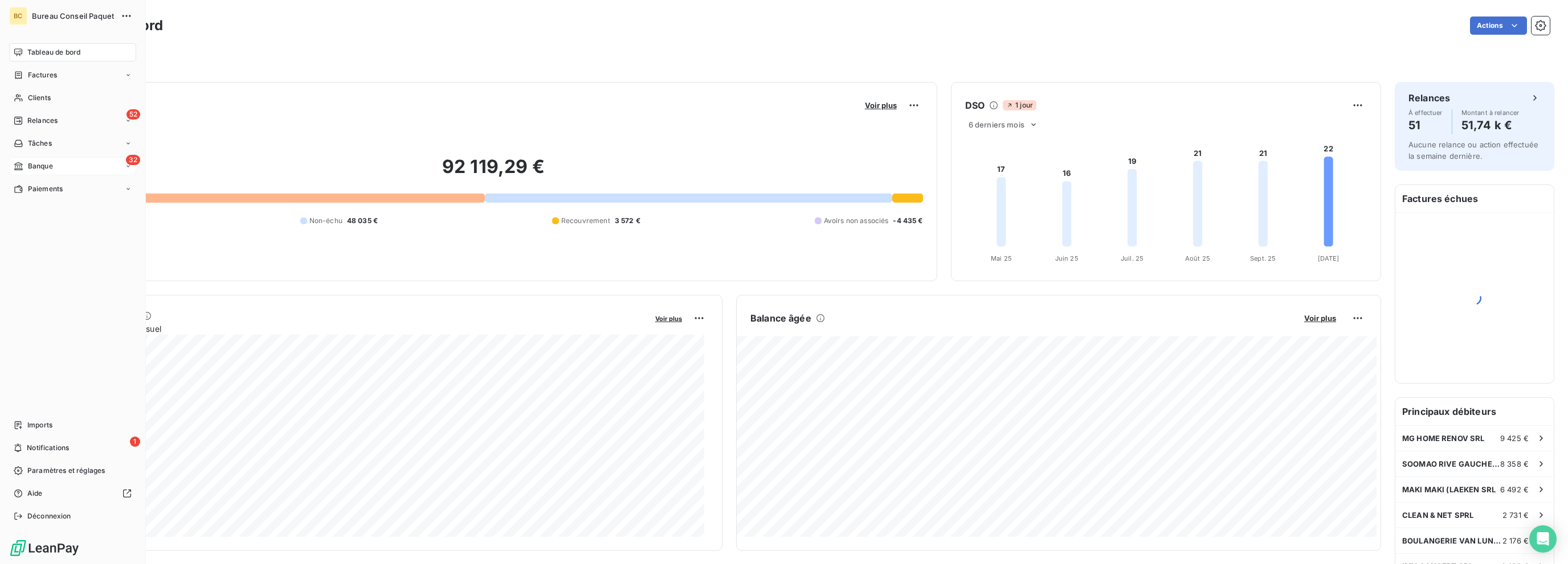
click at [52, 169] on span "Banque" at bounding box center [40, 166] width 25 height 11
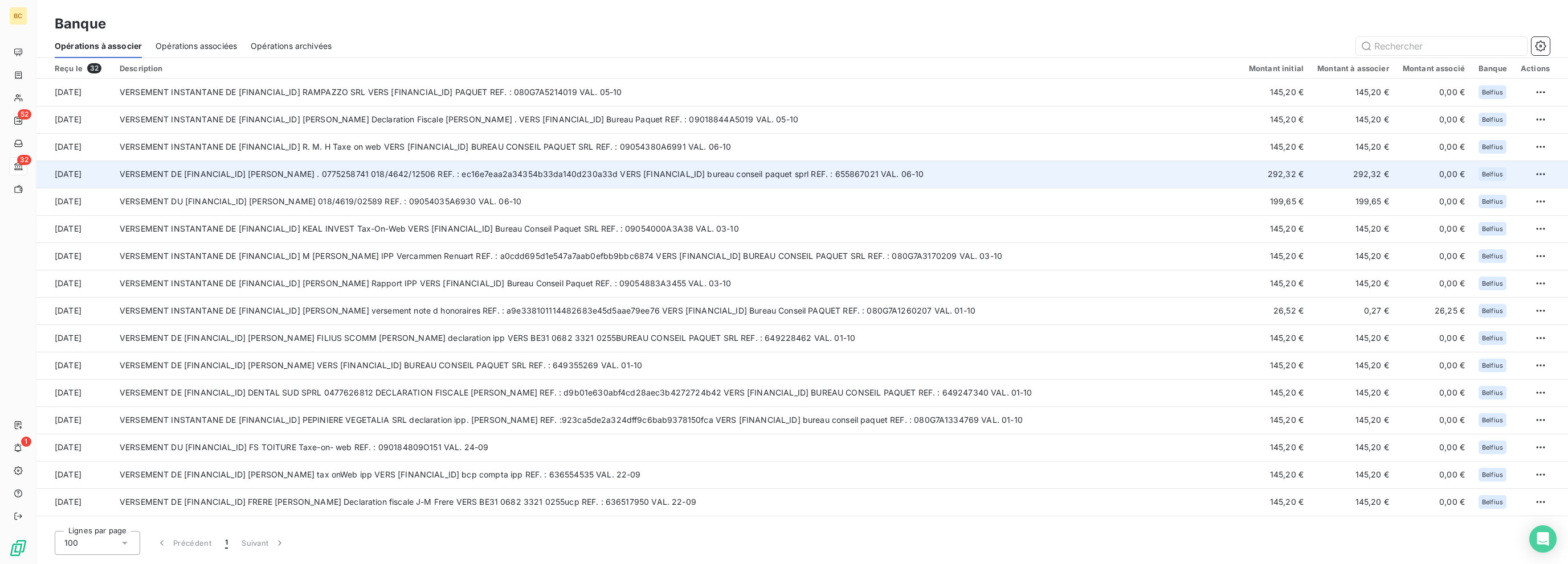
click at [642, 178] on td "VERSEMENT DE [FINANCIAL_ID] [PERSON_NAME] . 0775258741 018/4642/12506 REF. : ec…" at bounding box center [677, 174] width 1129 height 28
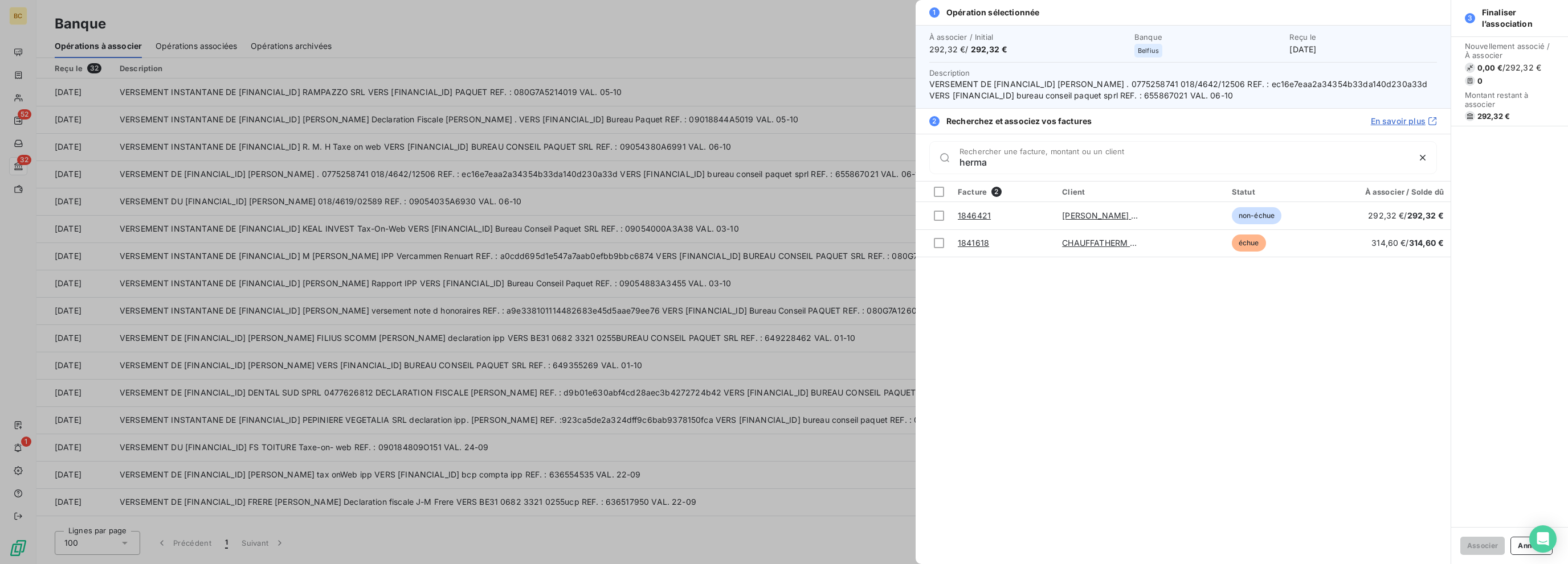
type input "herma"
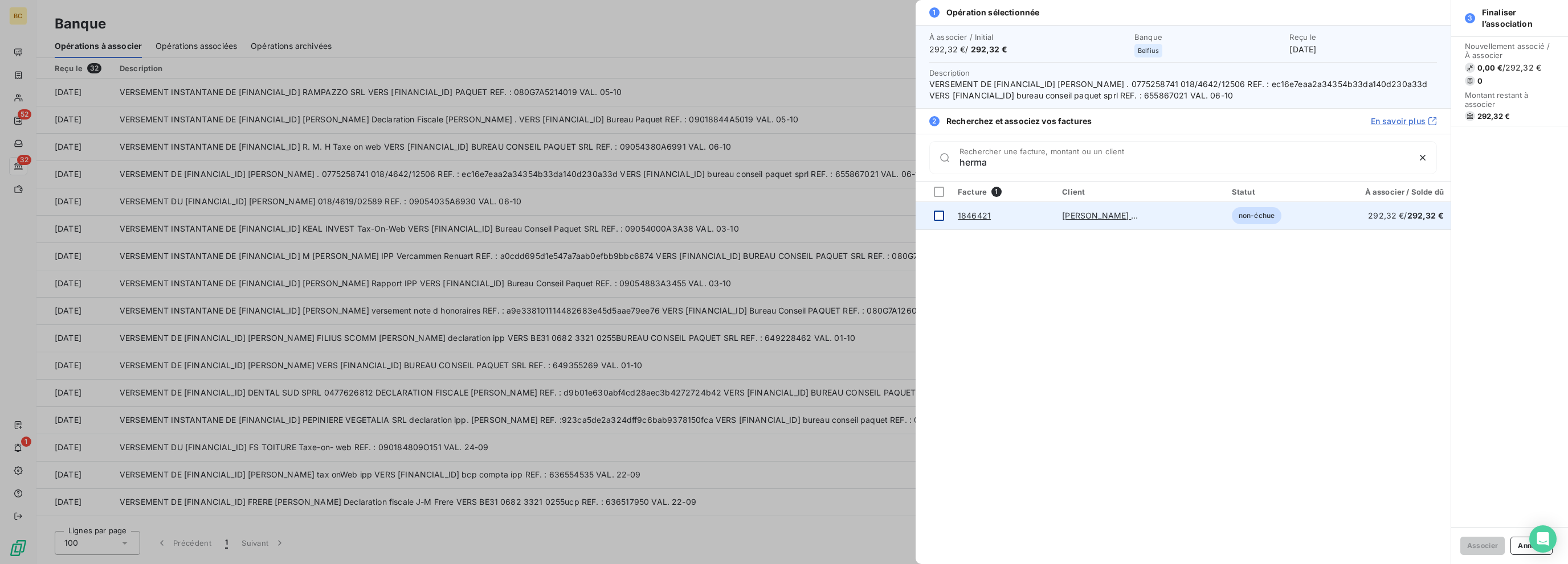
click at [927, 218] on div at bounding box center [939, 216] width 11 height 11
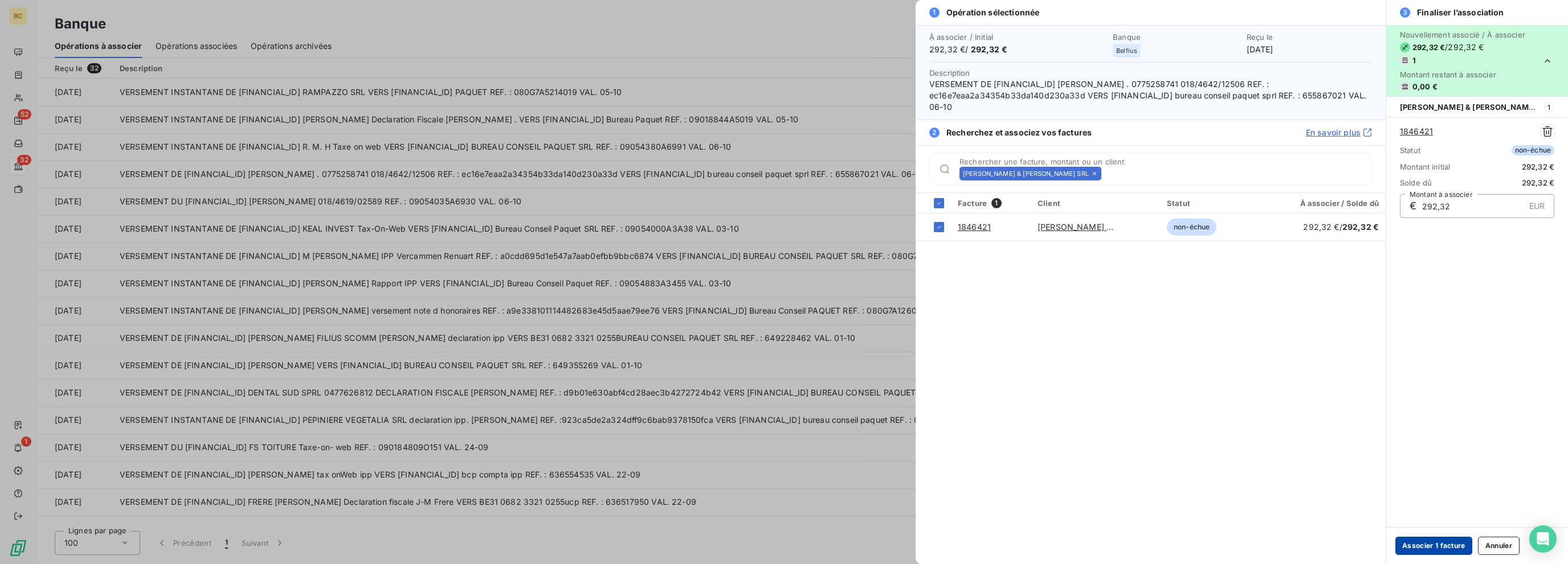
click at [927, 540] on button "Associer 1 facture" at bounding box center [1434, 546] width 77 height 18
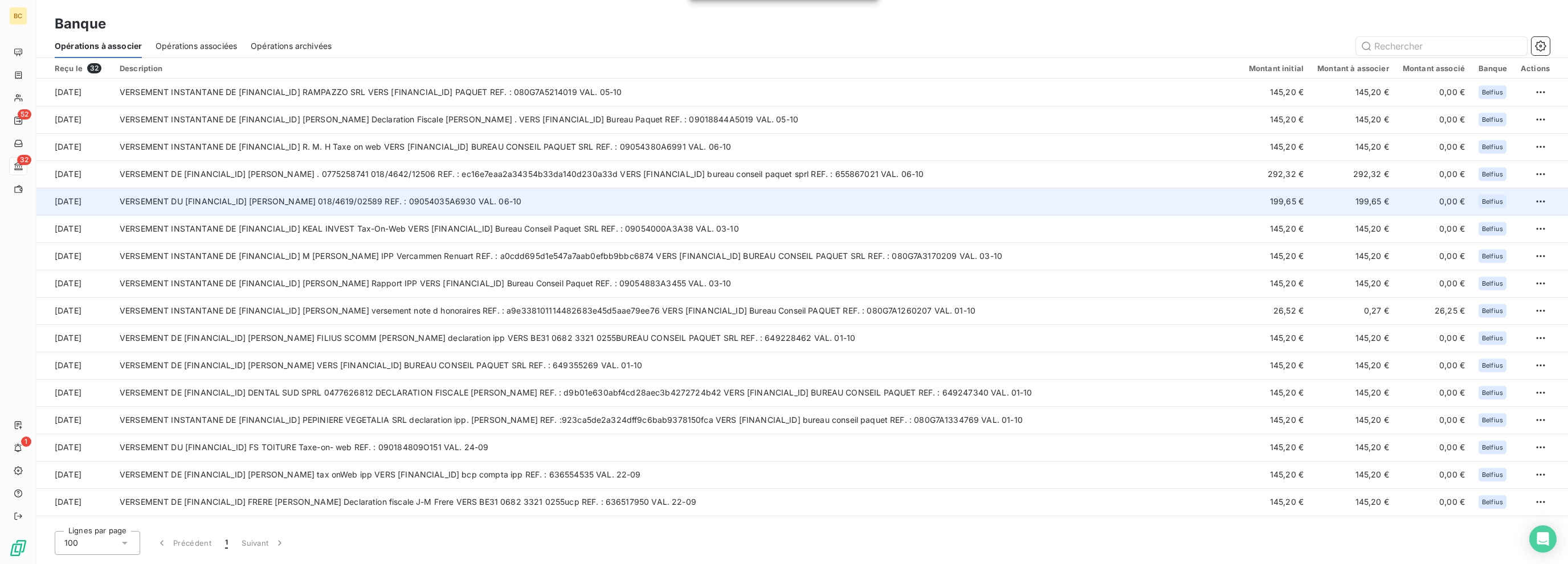
click at [684, 193] on td "VERSEMENT DU [FINANCIAL_ID] [PERSON_NAME] 018/4619/02589 REF. : 09054035A6930 V…" at bounding box center [677, 201] width 1129 height 28
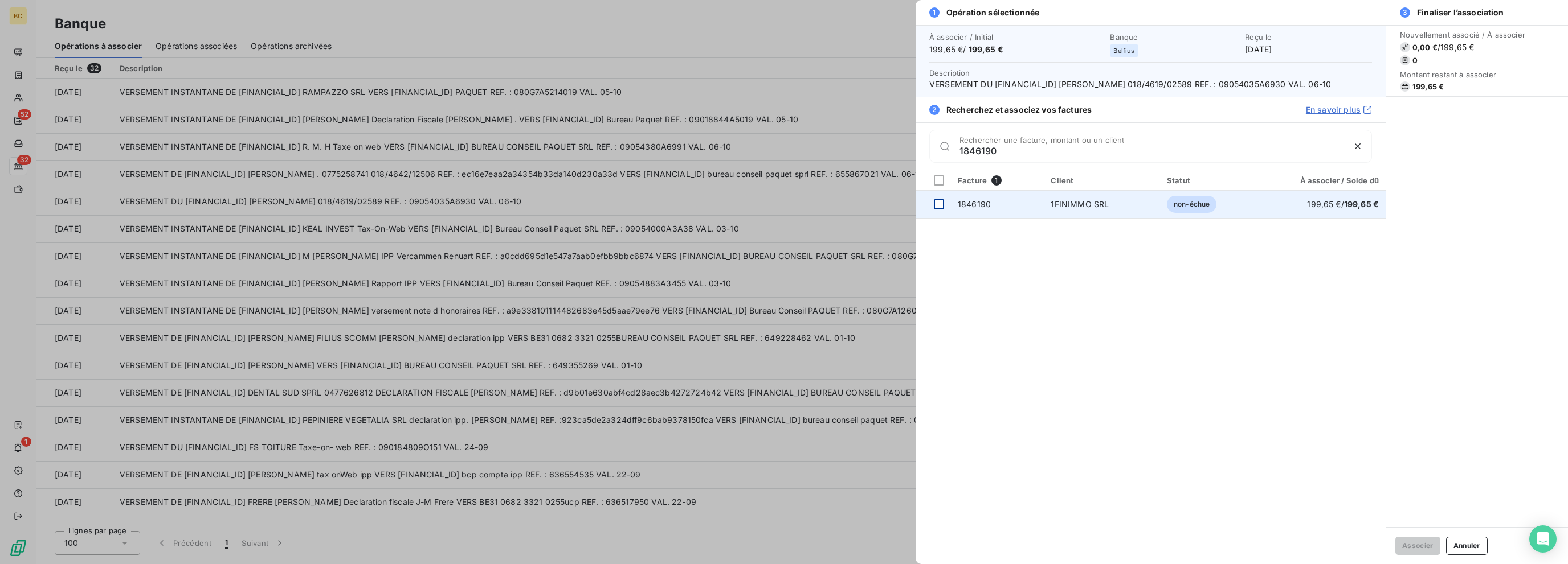
type input "1846190"
click at [927, 203] on div at bounding box center [939, 205] width 11 height 11
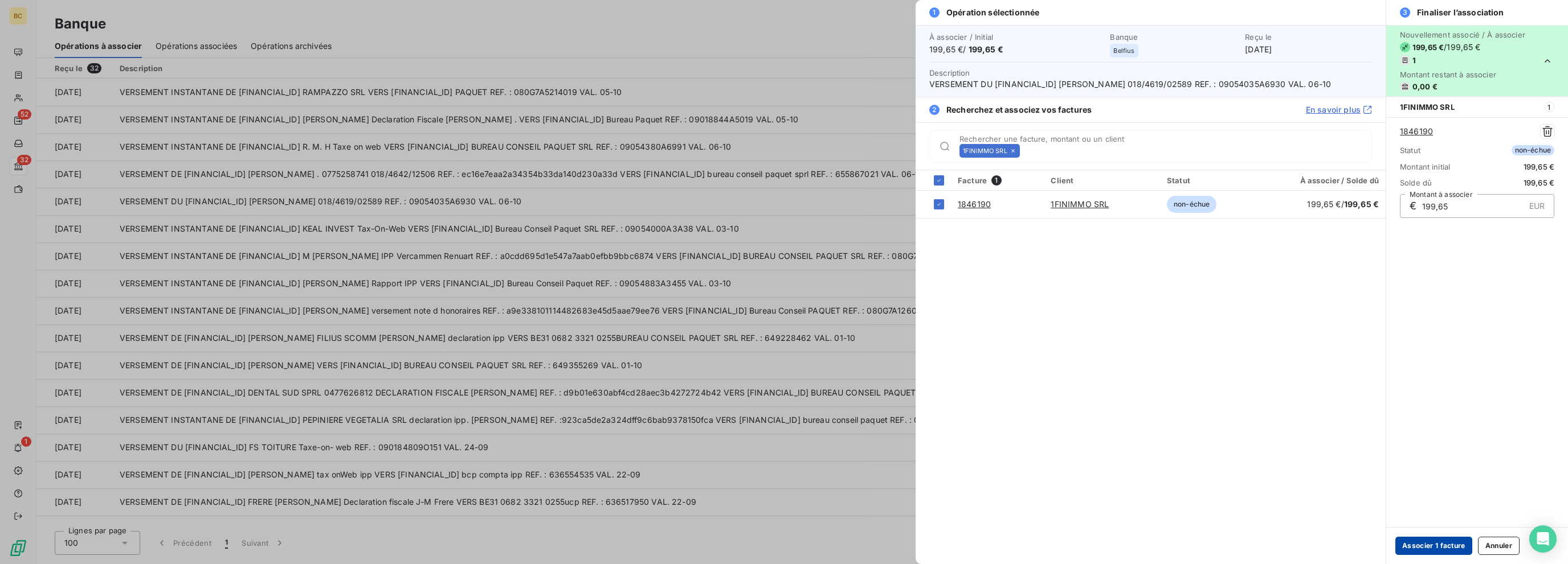
click at [927, 545] on button "Associer 1 facture" at bounding box center [1434, 546] width 77 height 18
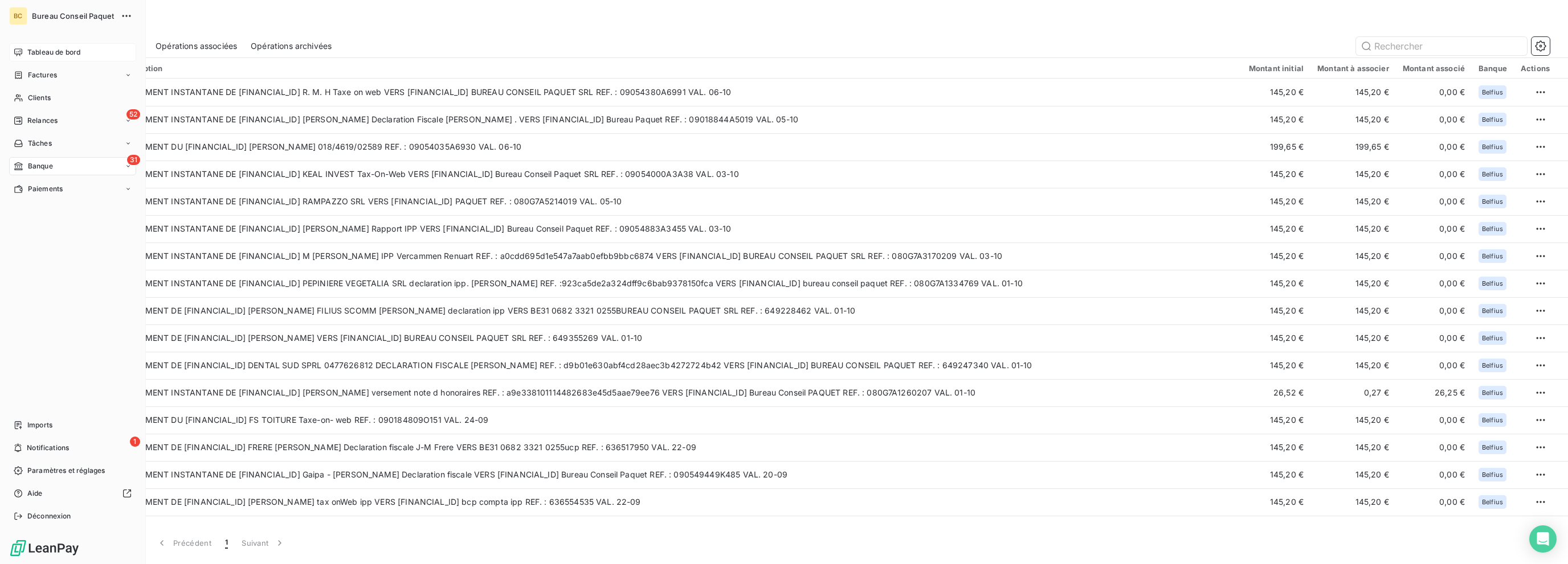
click at [50, 50] on span "Tableau de bord" at bounding box center [54, 52] width 53 height 11
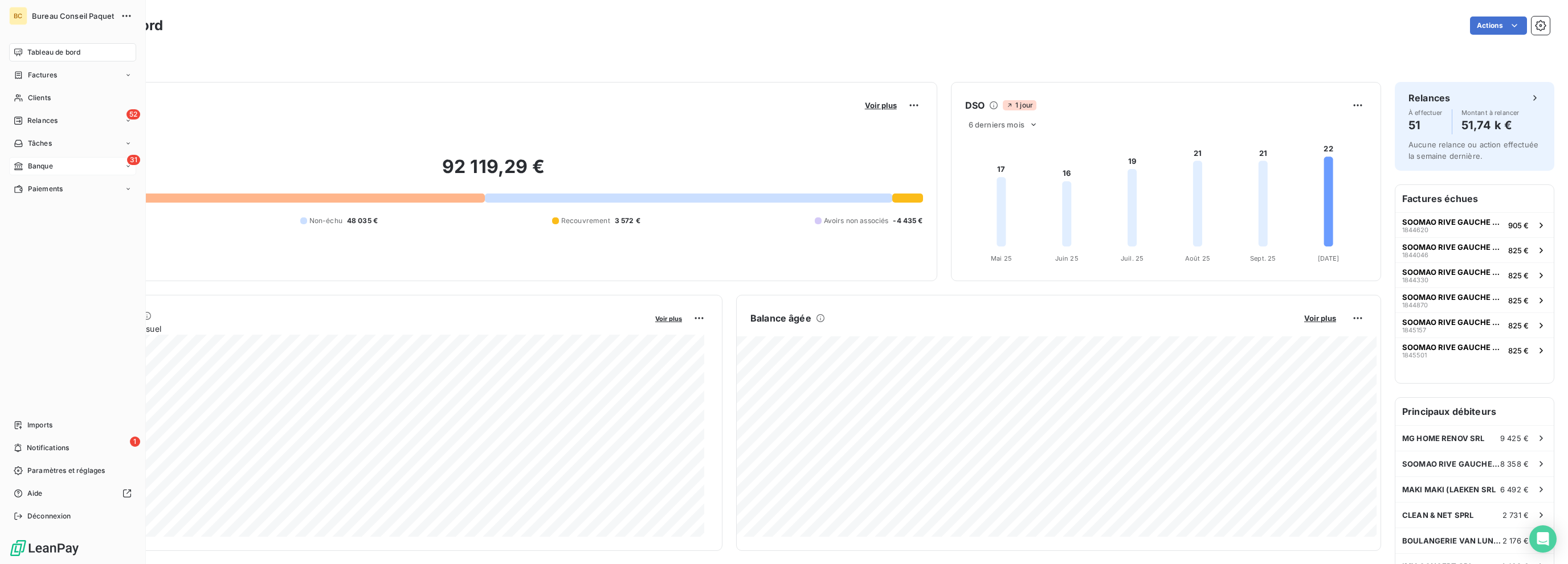
click at [40, 166] on span "Banque" at bounding box center [40, 166] width 25 height 11
